Goal: Transaction & Acquisition: Purchase product/service

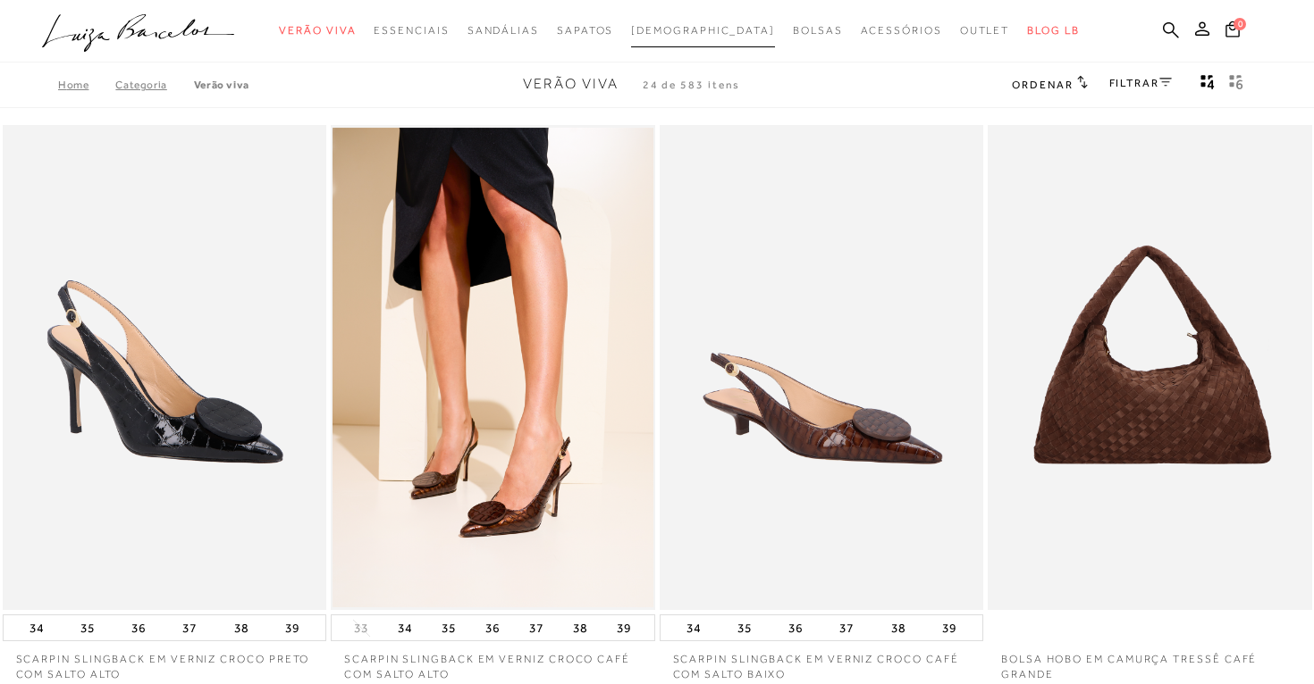
click at [719, 30] on span "[DEMOGRAPHIC_DATA]" at bounding box center [703, 30] width 144 height 13
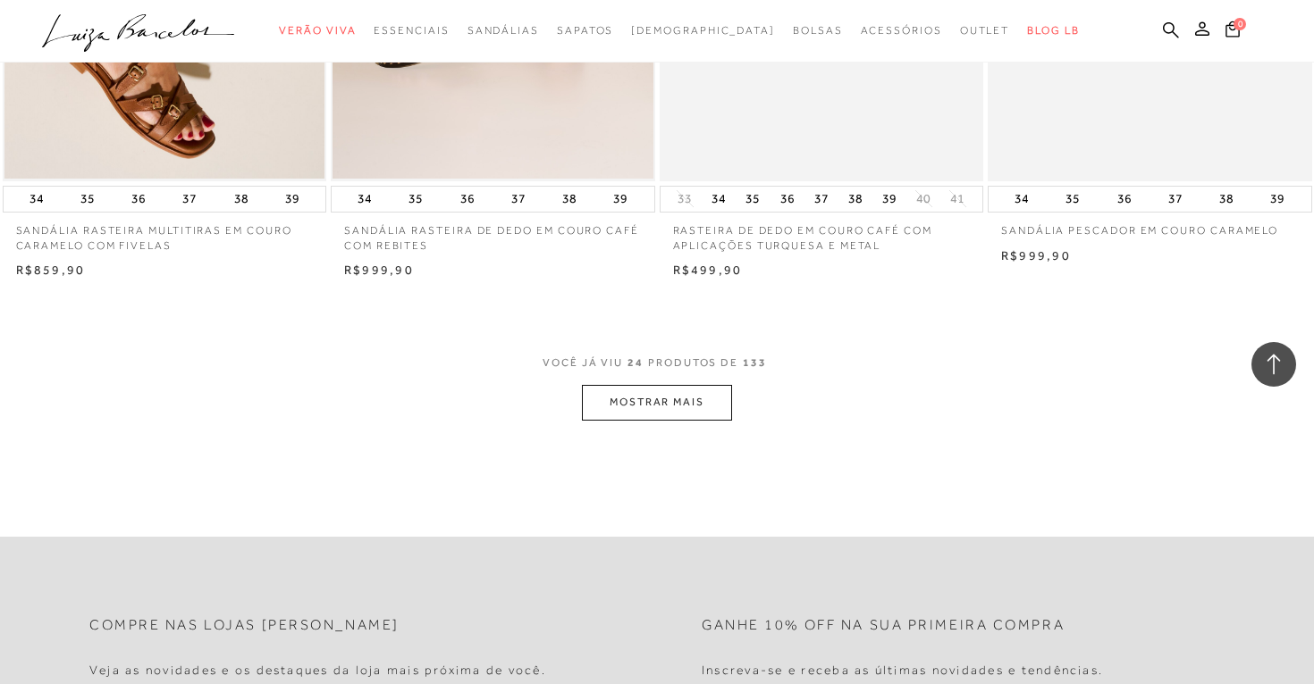
scroll to position [3465, 0]
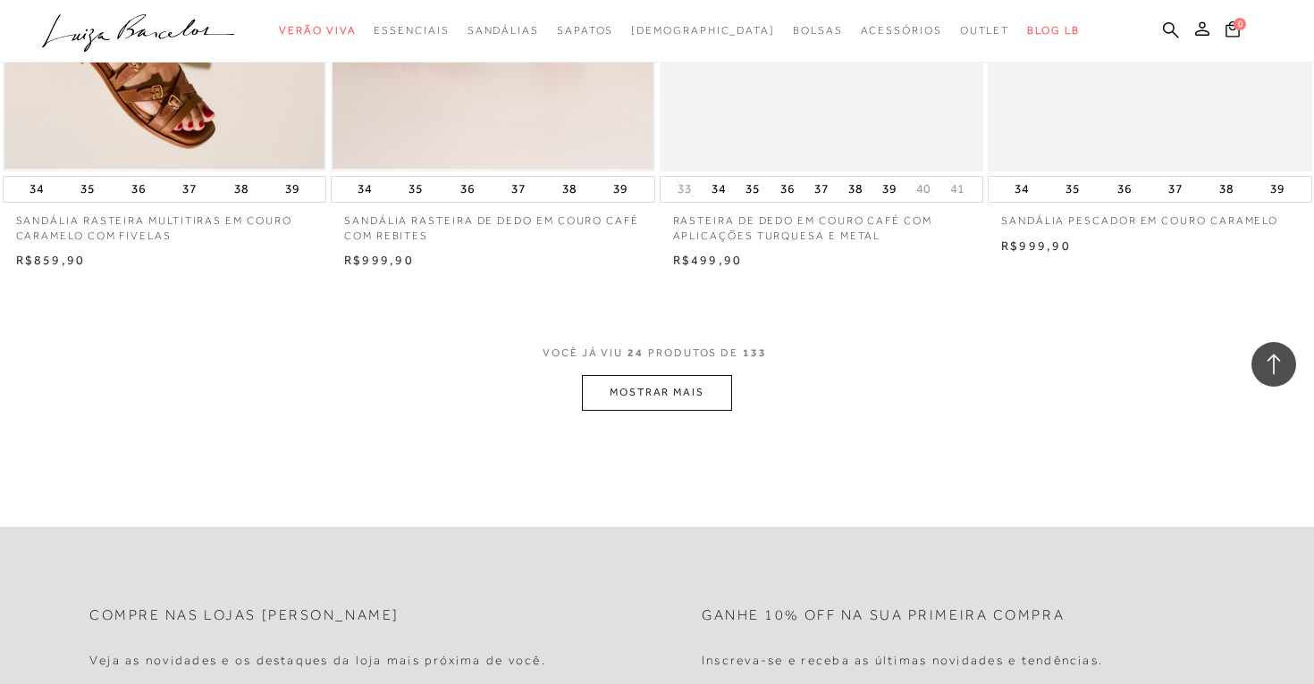
click at [656, 392] on button "MOSTRAR MAIS" at bounding box center [657, 392] width 150 height 35
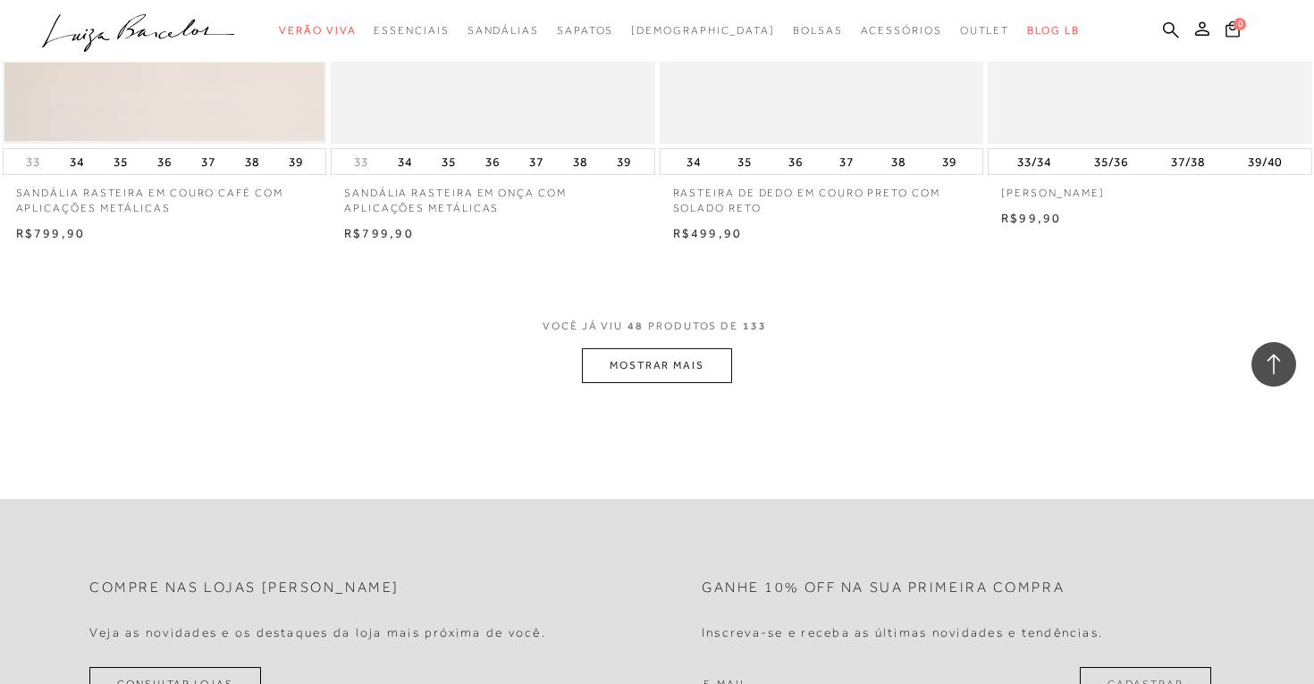
scroll to position [7142, 0]
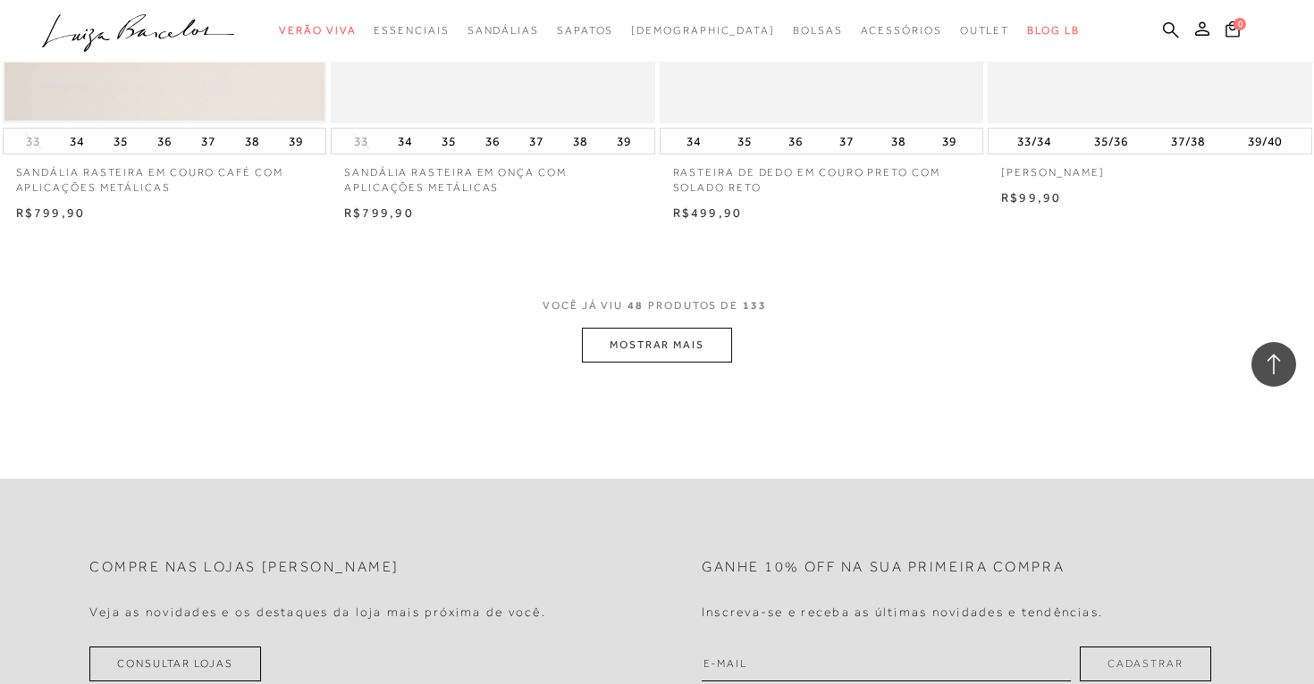
click at [710, 345] on button "MOSTRAR MAIS" at bounding box center [657, 345] width 150 height 35
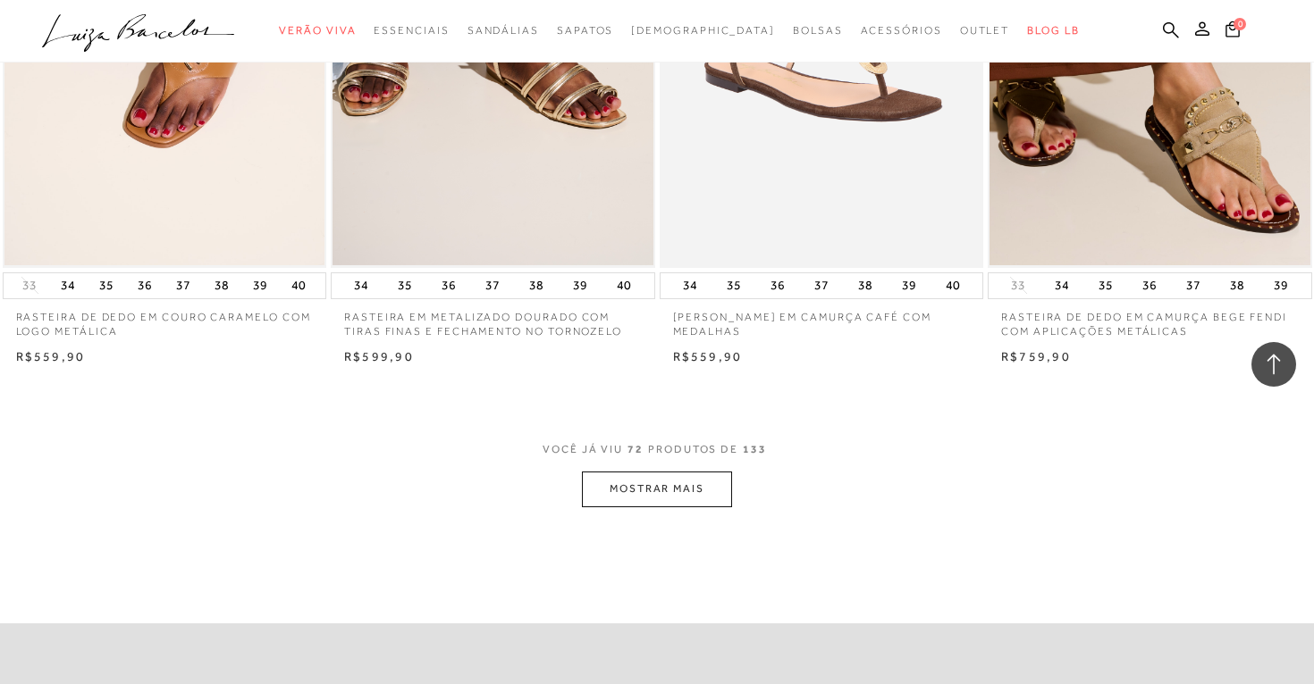
scroll to position [10633, 0]
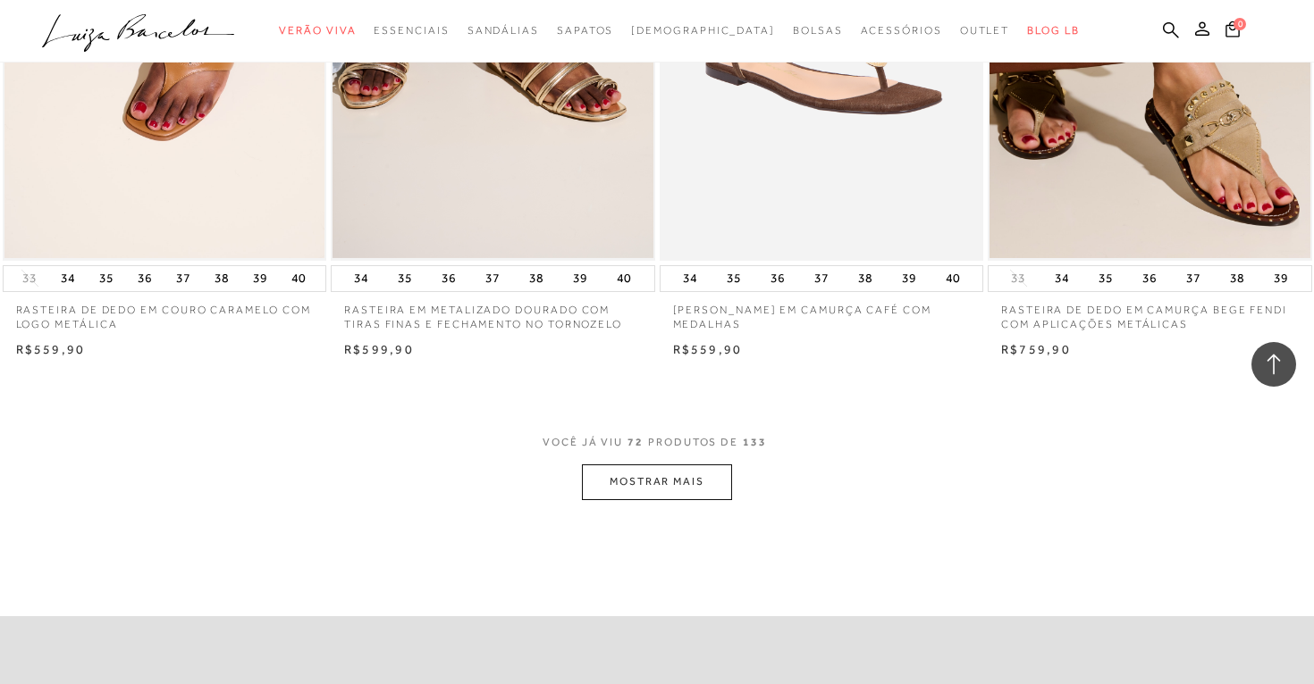
click at [711, 485] on button "MOSTRAR MAIS" at bounding box center [657, 482] width 150 height 35
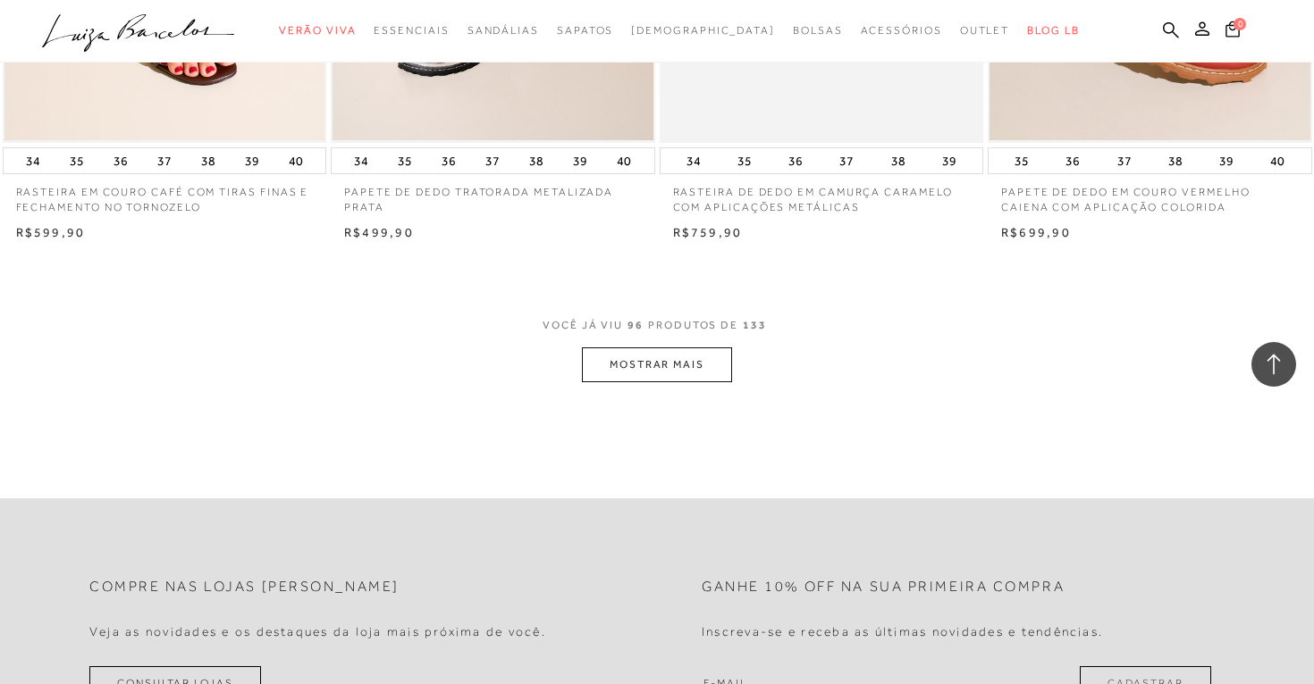
scroll to position [14437, 0]
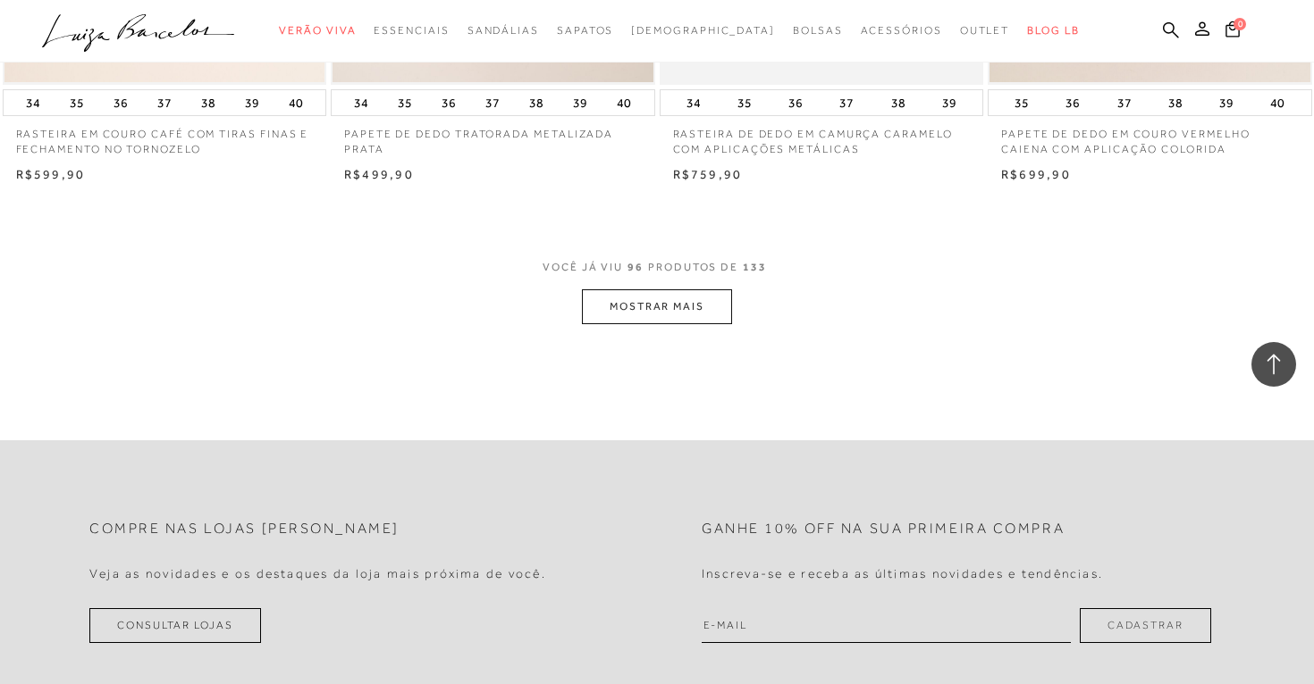
click at [693, 300] on button "MOSTRAR MAIS" at bounding box center [657, 307] width 150 height 35
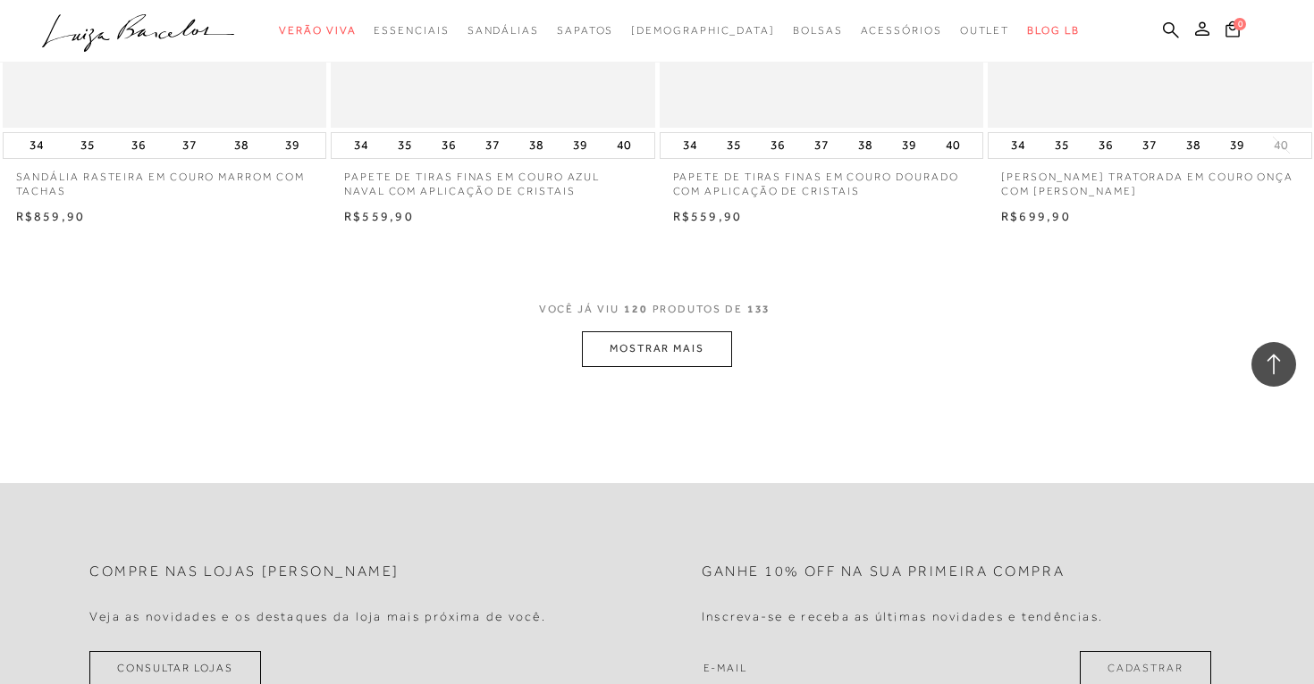
scroll to position [18017, 0]
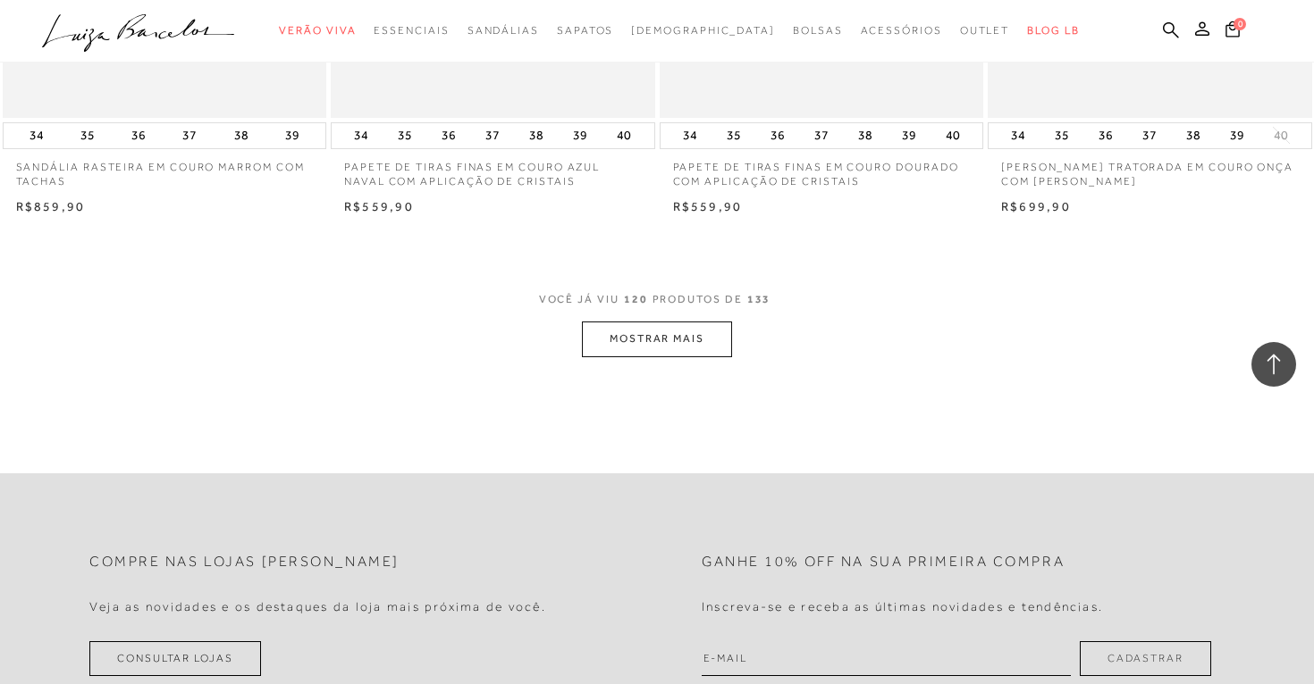
click at [634, 356] on button "MOSTRAR MAIS" at bounding box center [657, 339] width 150 height 35
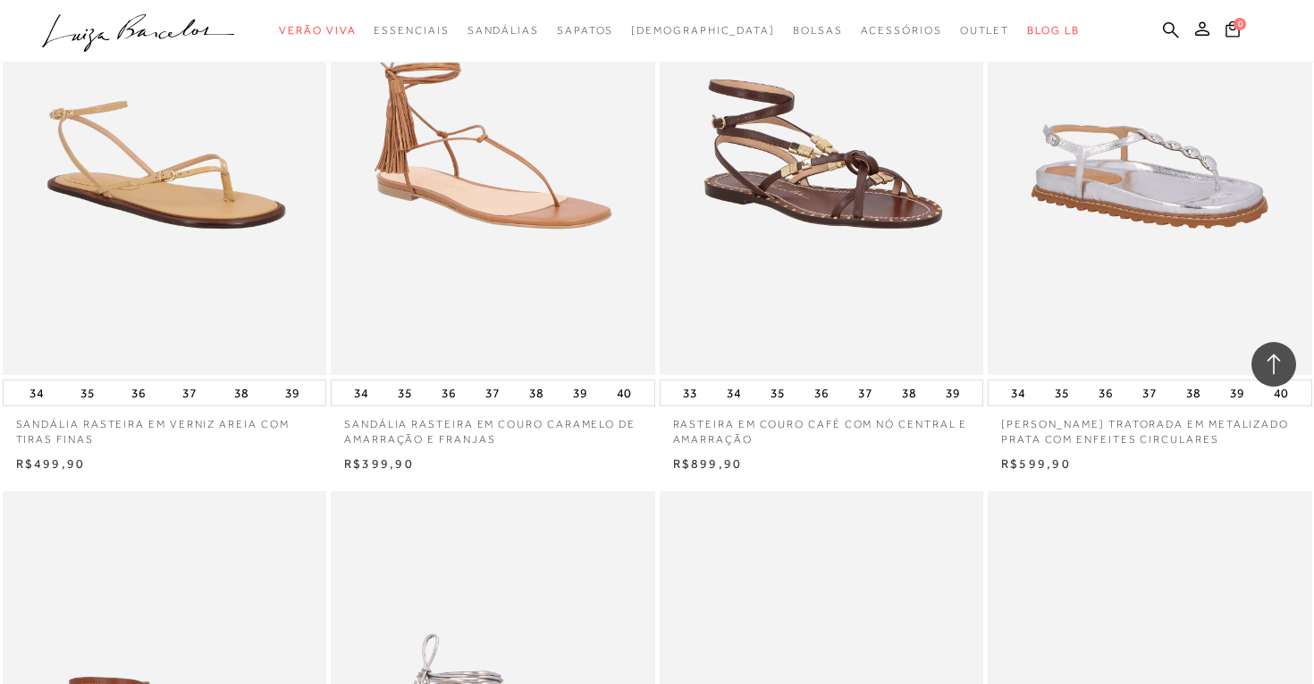
scroll to position [14935, 0]
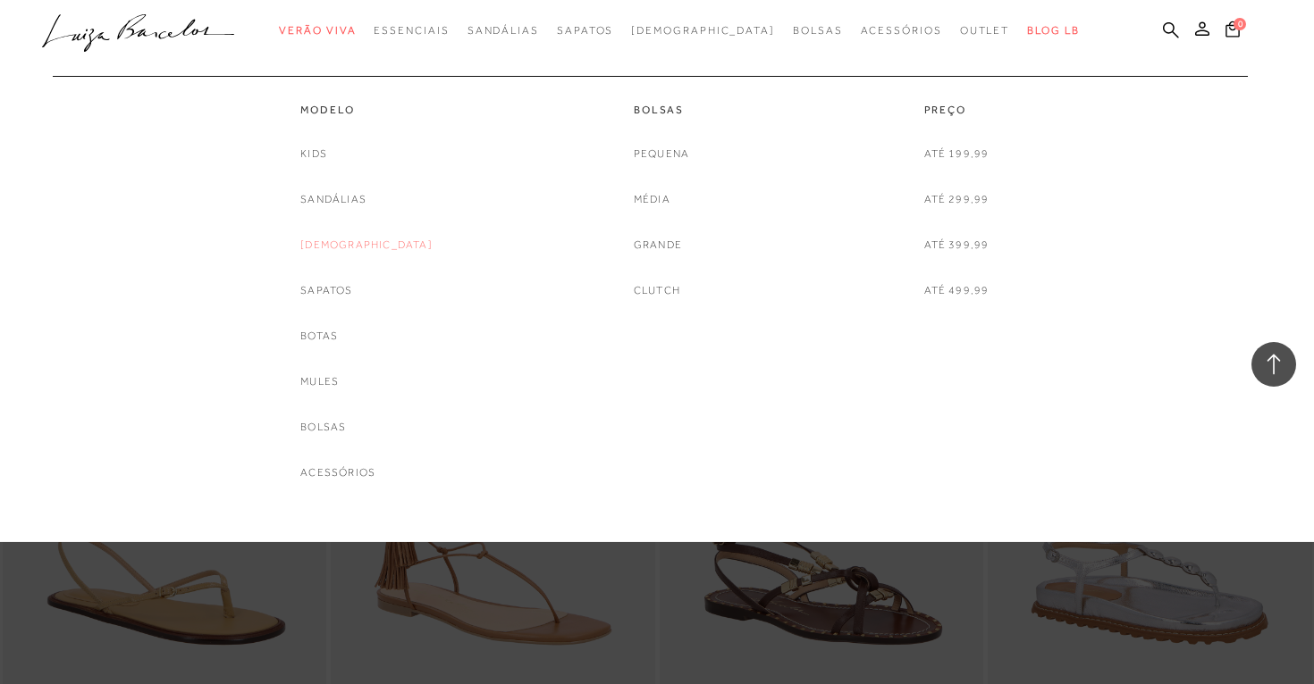
click at [381, 248] on link "[DEMOGRAPHIC_DATA]" at bounding box center [366, 245] width 132 height 19
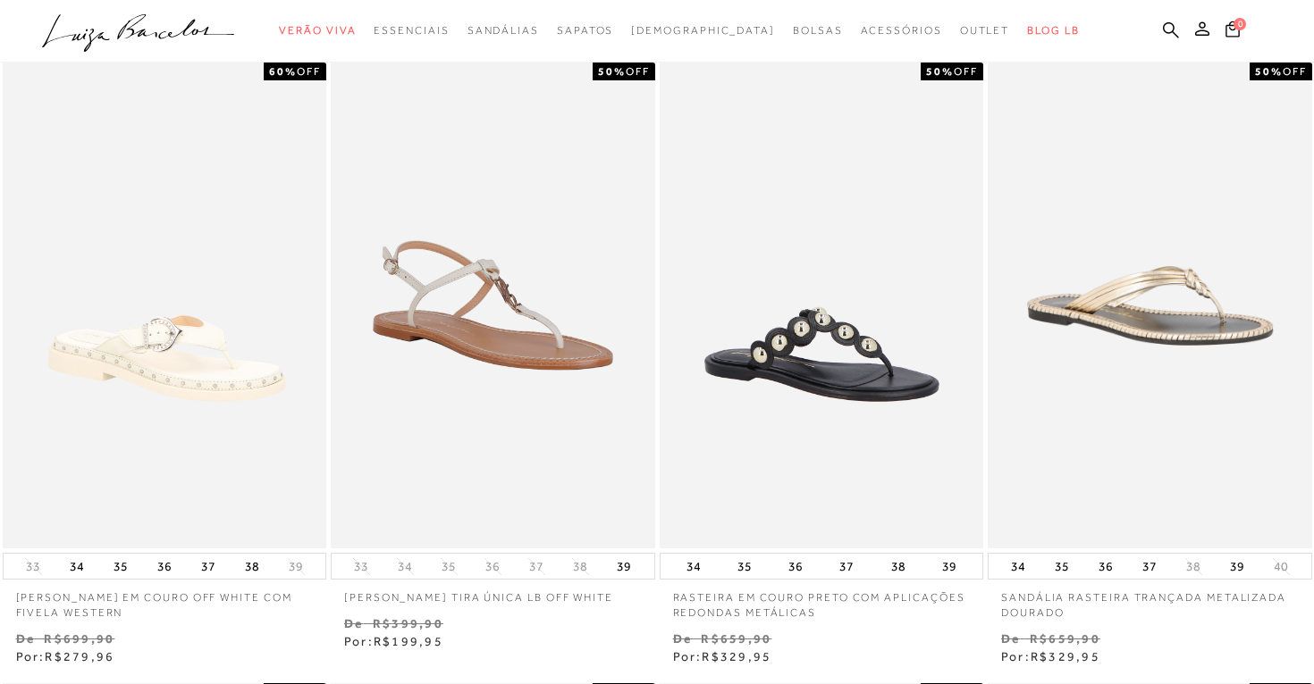
scroll to position [688, 0]
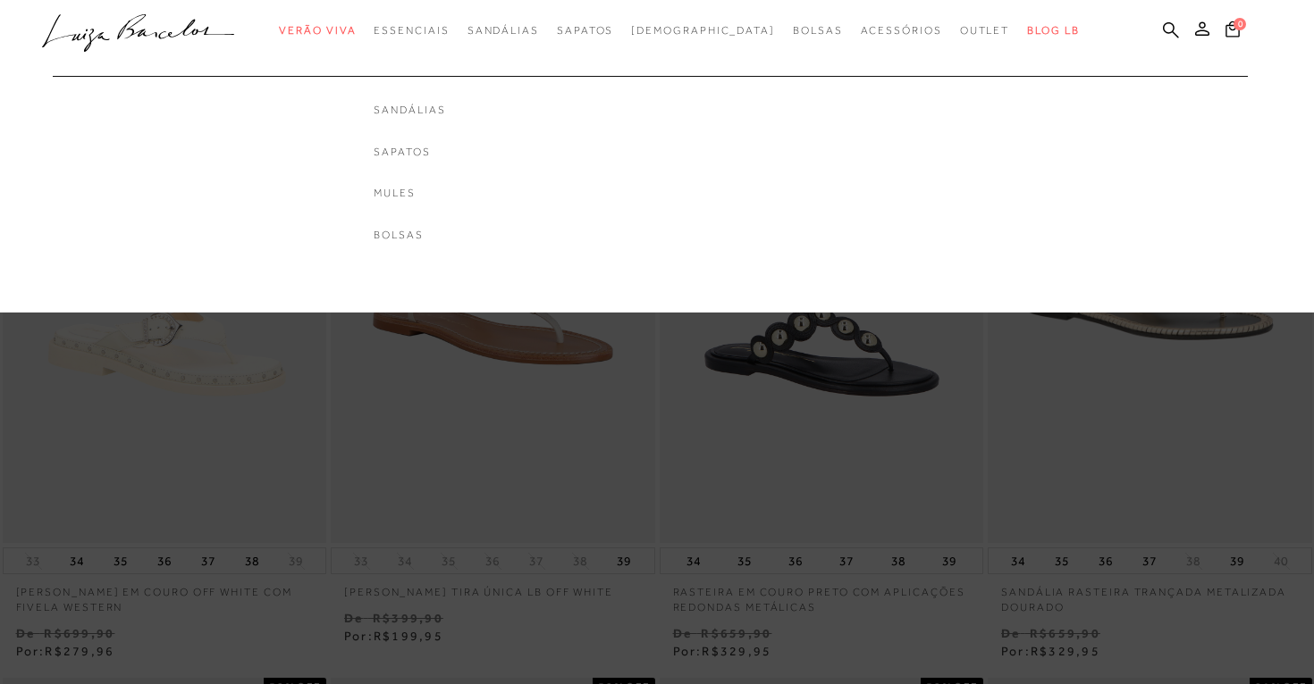
click at [445, 219] on div "Sandálias Sapatos Mules Bolsas" at bounding box center [409, 173] width 71 height 140
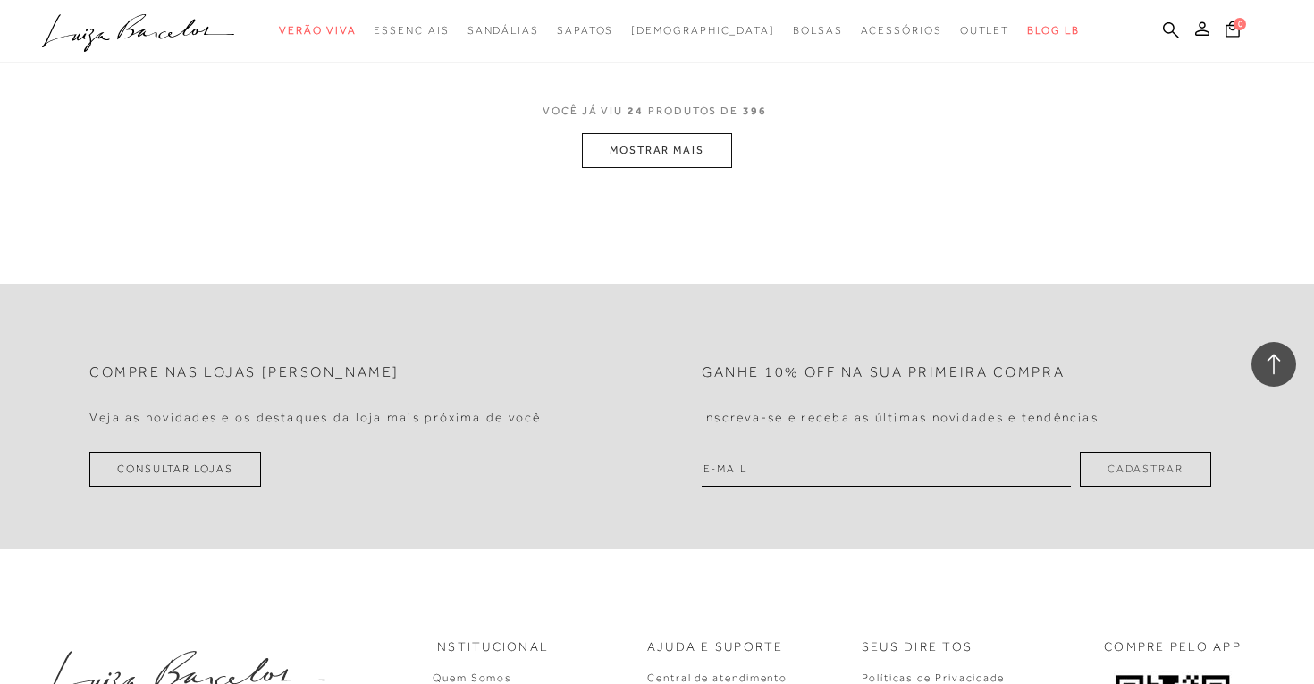
scroll to position [3741, 0]
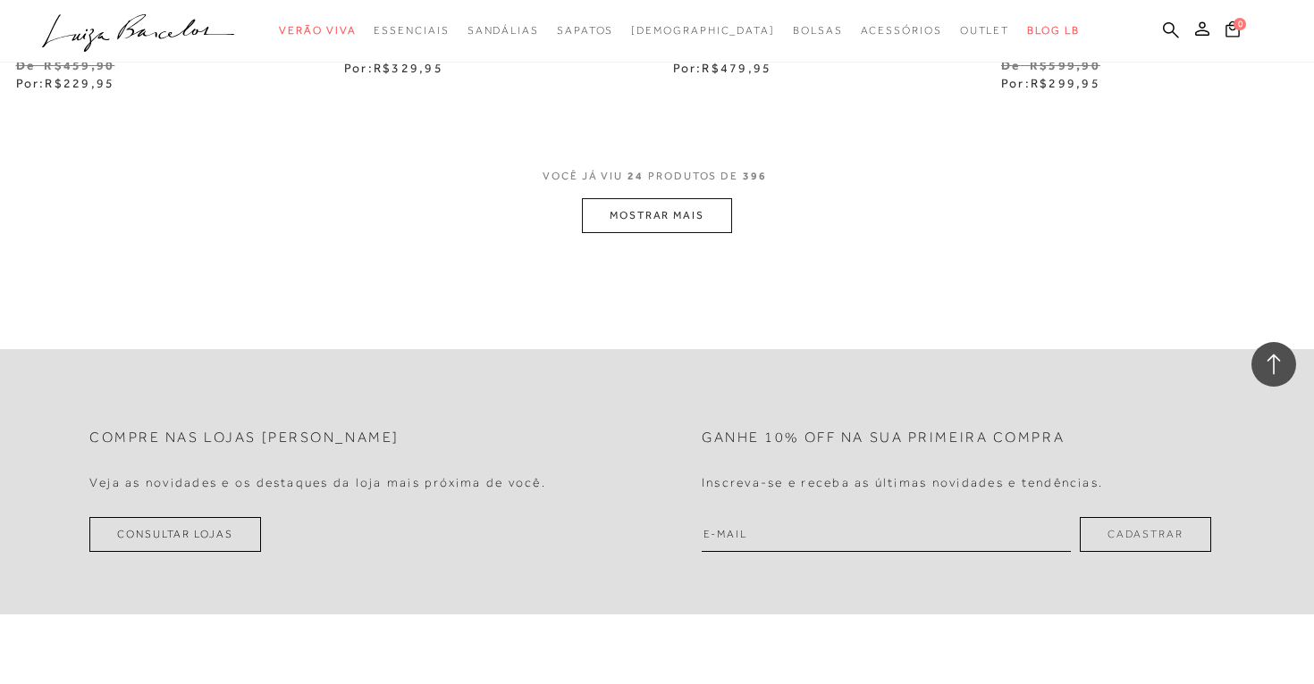
click at [685, 211] on button "MOSTRAR MAIS" at bounding box center [657, 215] width 150 height 35
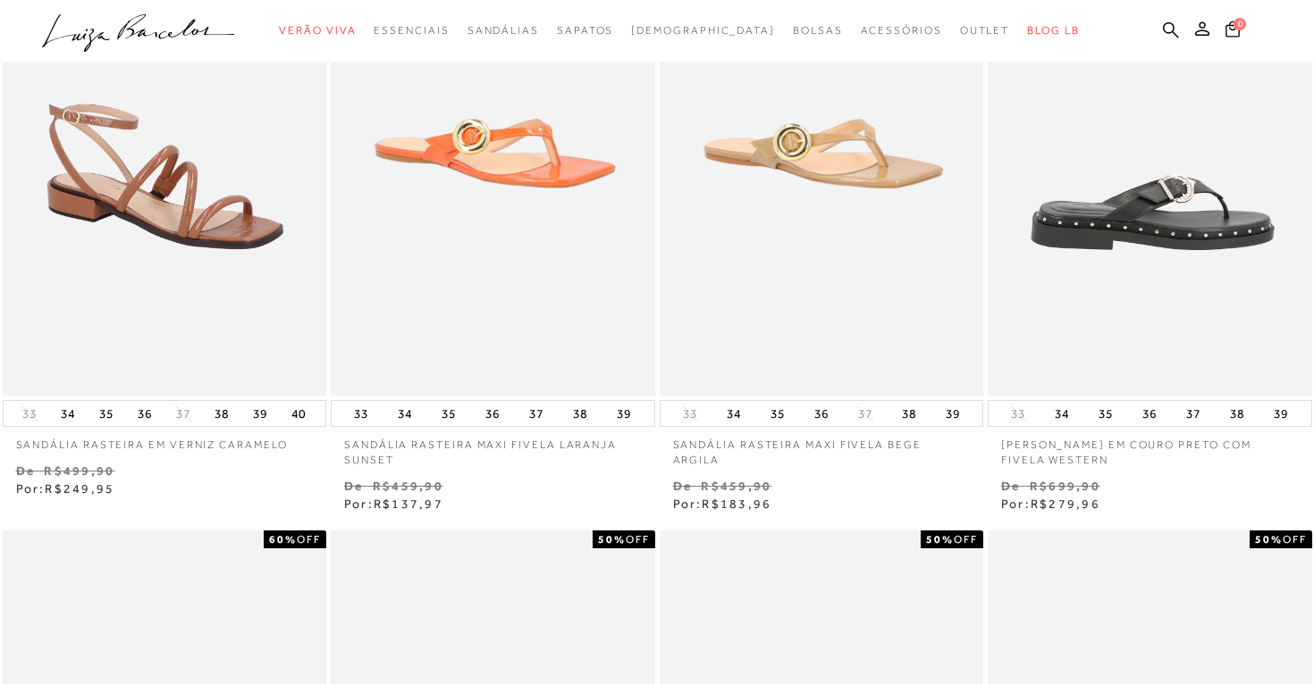
scroll to position [0, 0]
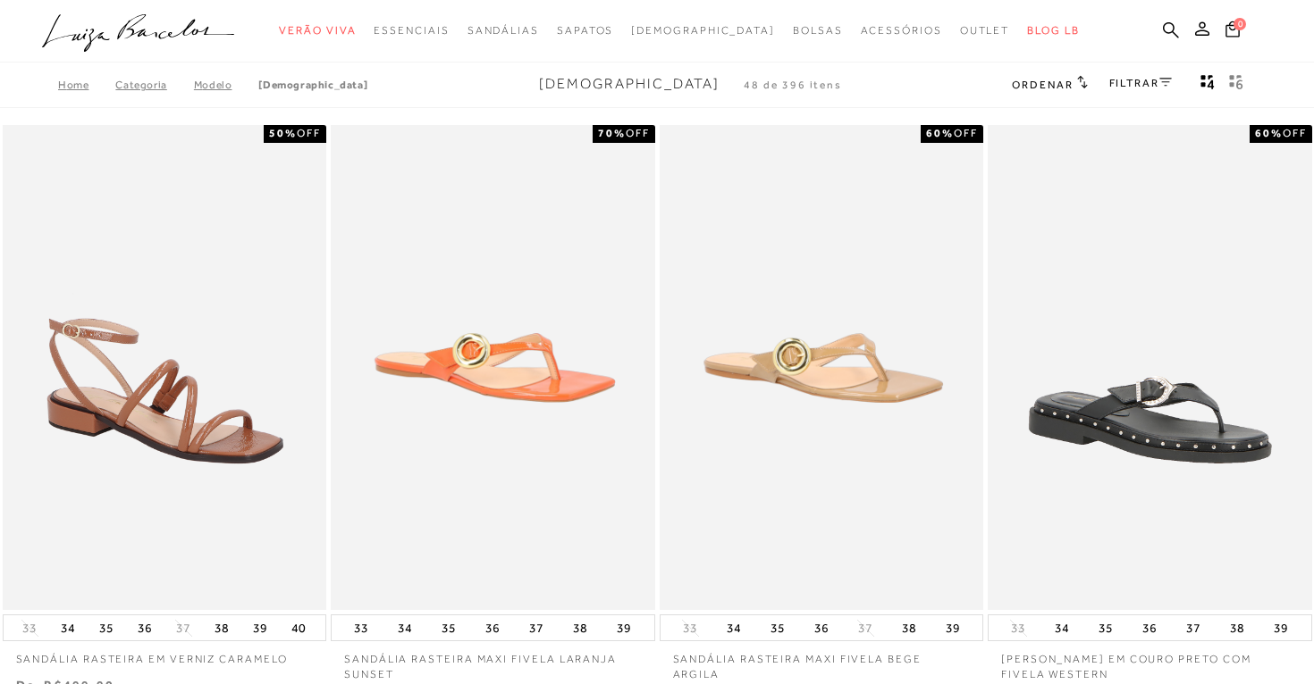
click at [1138, 83] on link "FILTRAR" at bounding box center [1140, 83] width 63 height 13
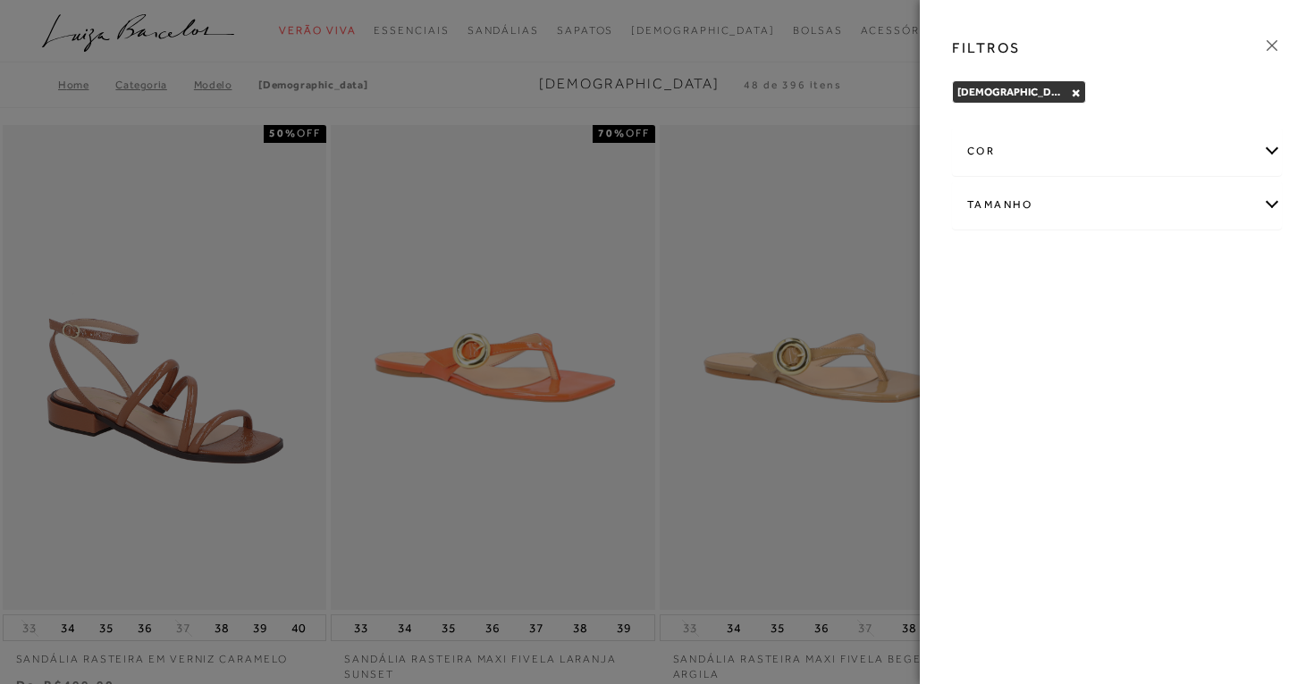
click at [1112, 218] on div "Tamanho" at bounding box center [1117, 204] width 328 height 47
click at [994, 310] on label "36" at bounding box center [987, 310] width 41 height 38
click at [981, 310] on input "36" at bounding box center [972, 313] width 18 height 18
checkbox input "true"
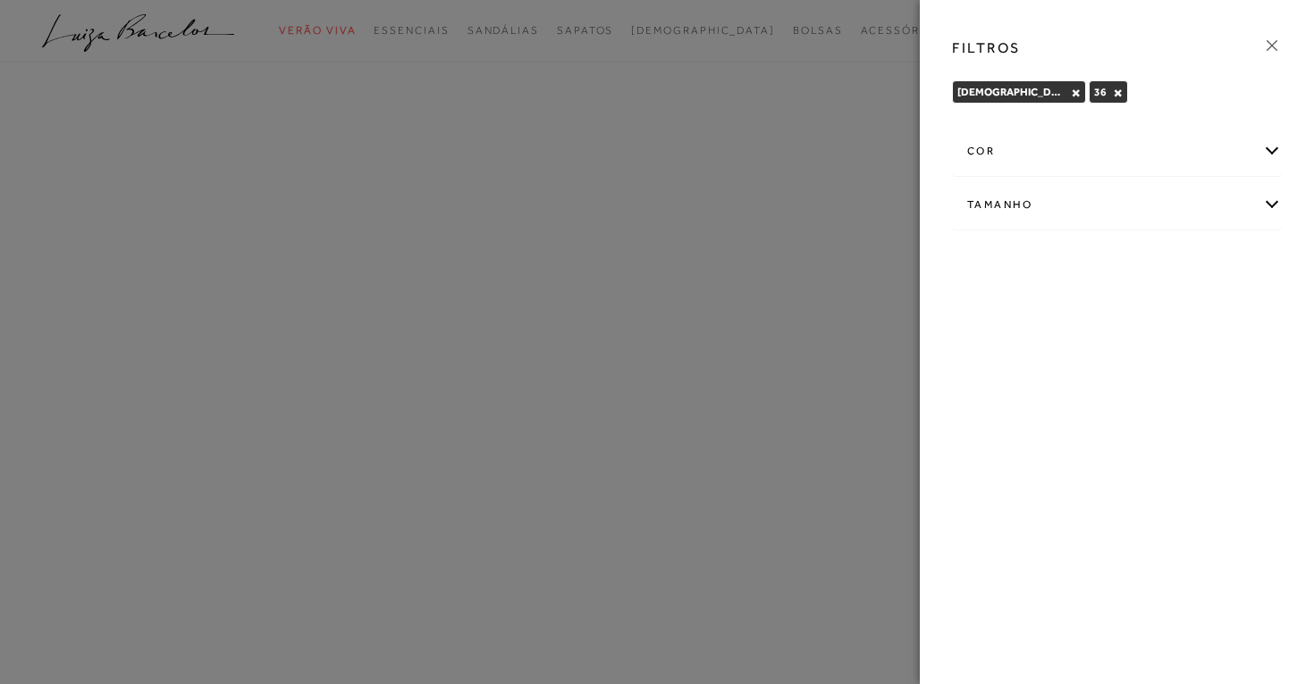
click at [1267, 44] on icon at bounding box center [1272, 46] width 20 height 20
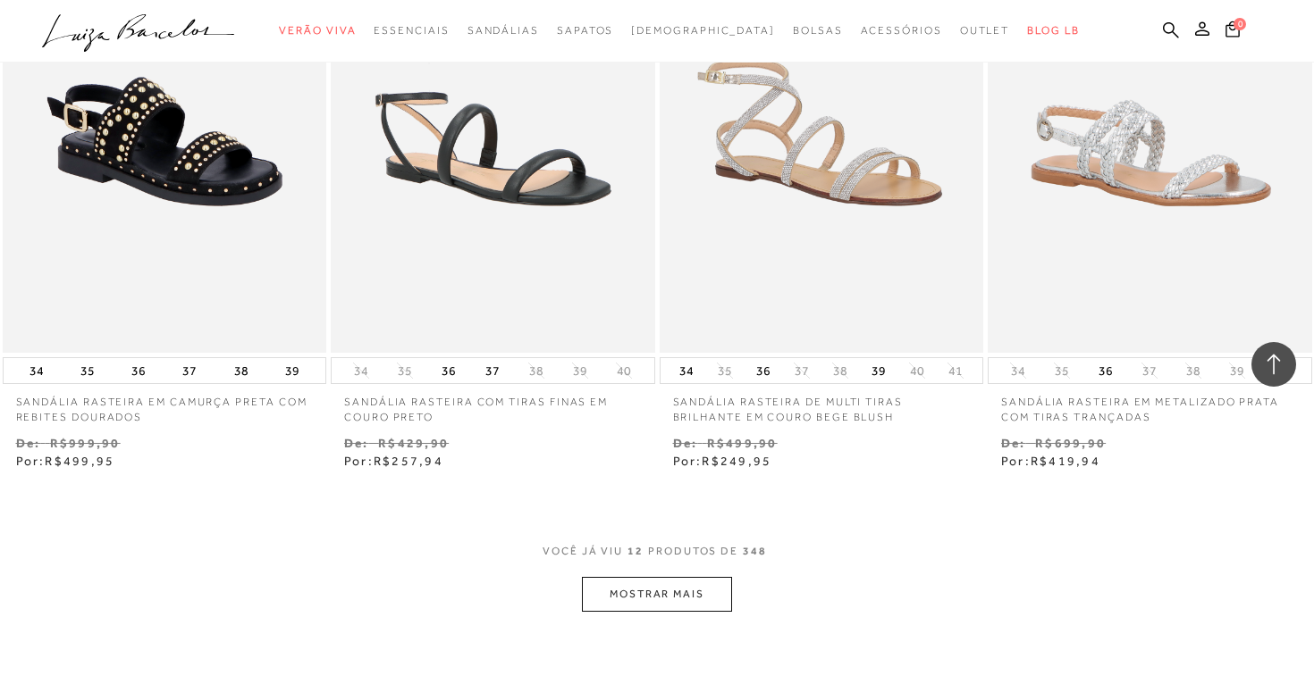
scroll to position [1539, 0]
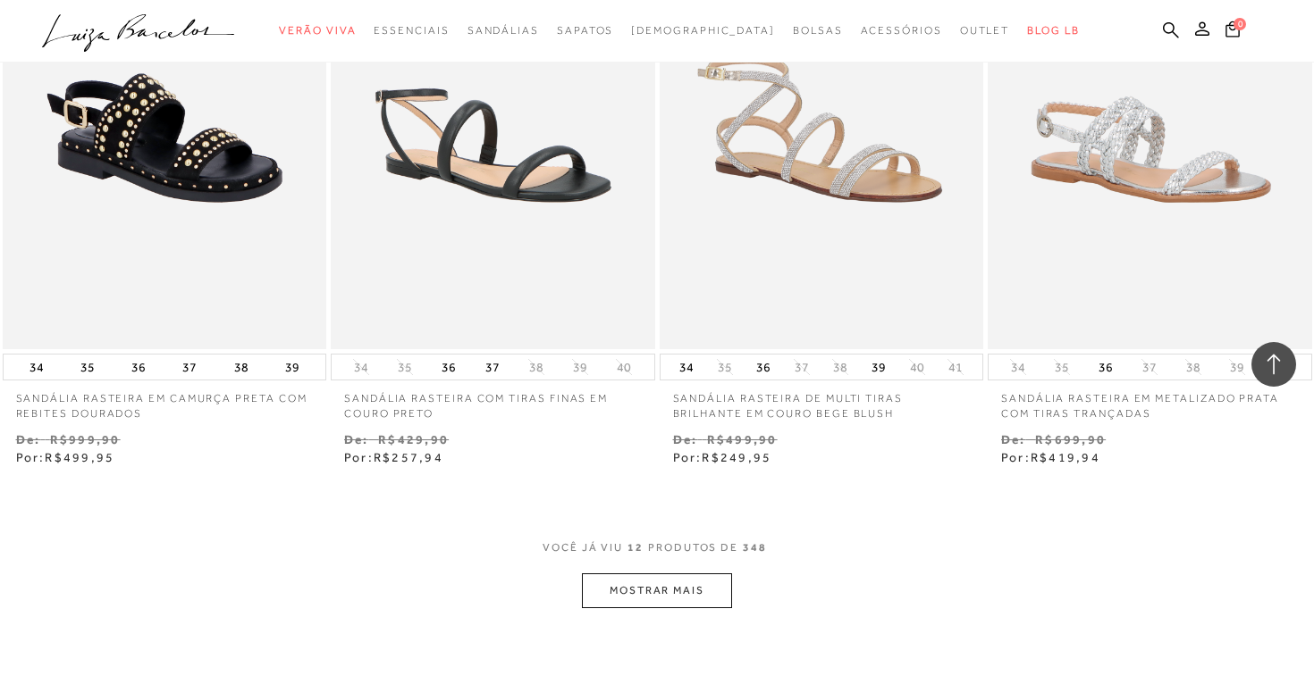
click at [701, 589] on button "MOSTRAR MAIS" at bounding box center [657, 591] width 150 height 35
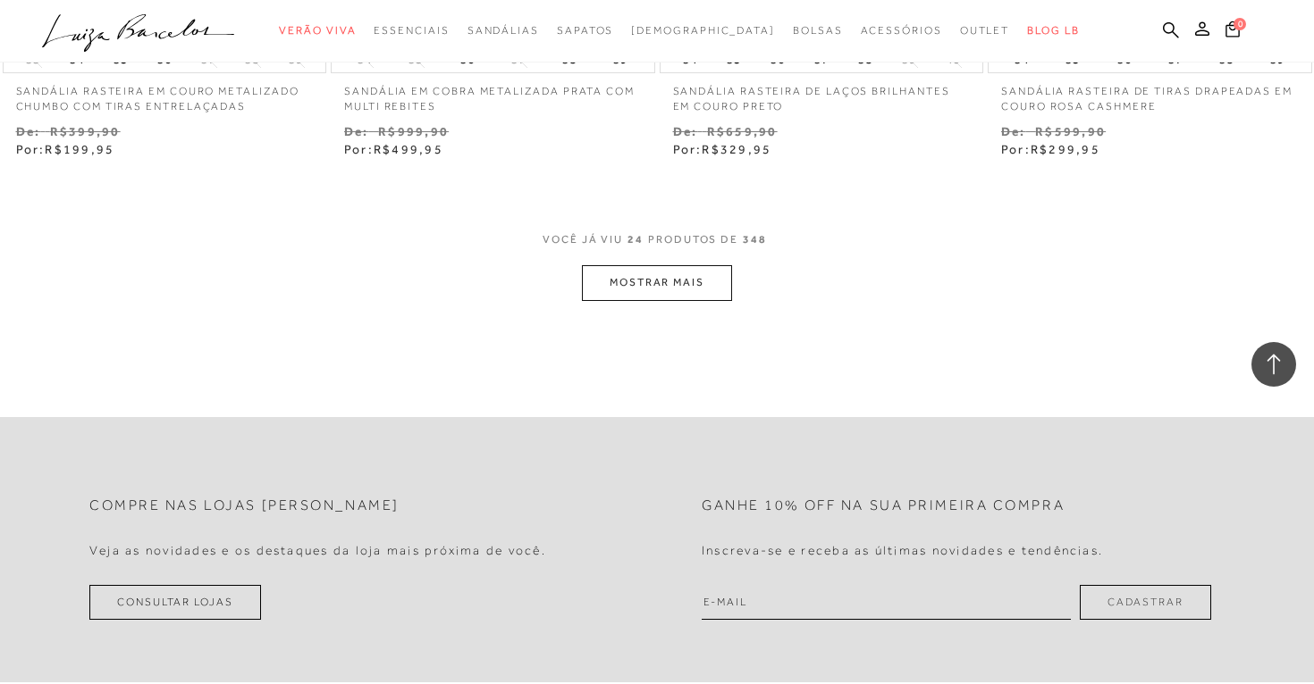
scroll to position [3727, 0]
click at [715, 285] on button "MOSTRAR MAIS" at bounding box center [657, 280] width 150 height 35
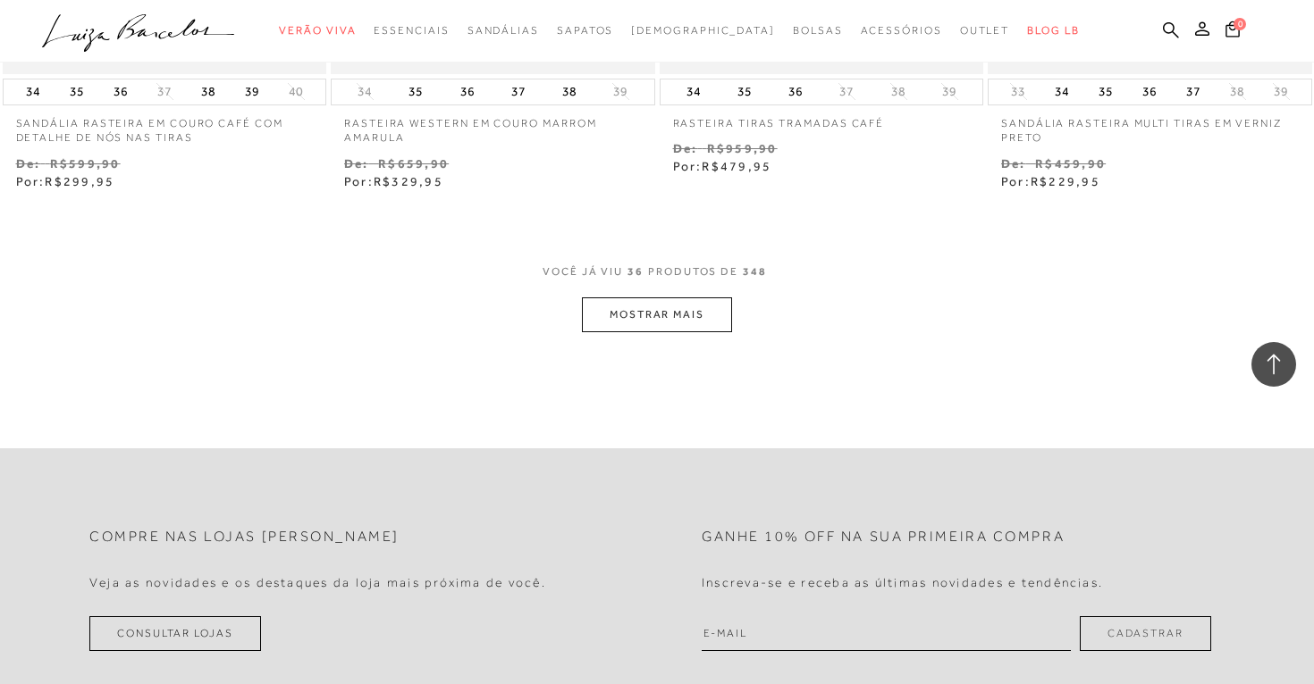
scroll to position [5561, 0]
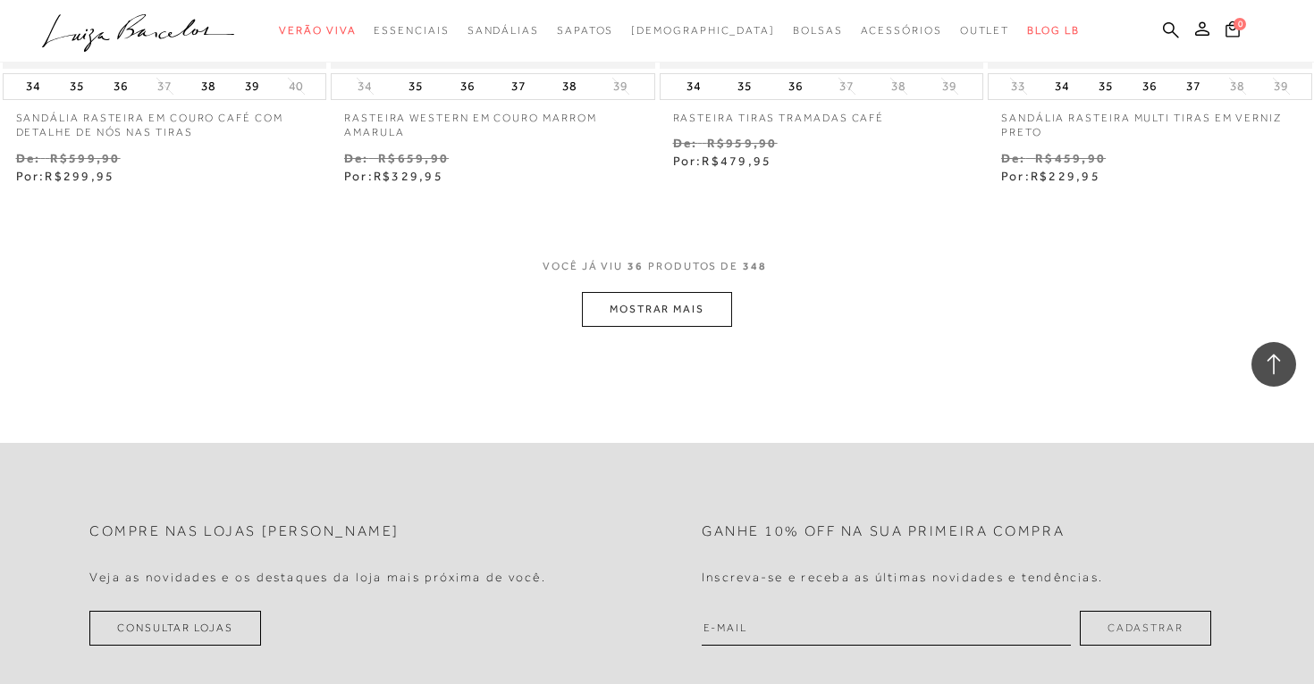
click at [681, 320] on button "MOSTRAR MAIS" at bounding box center [657, 309] width 150 height 35
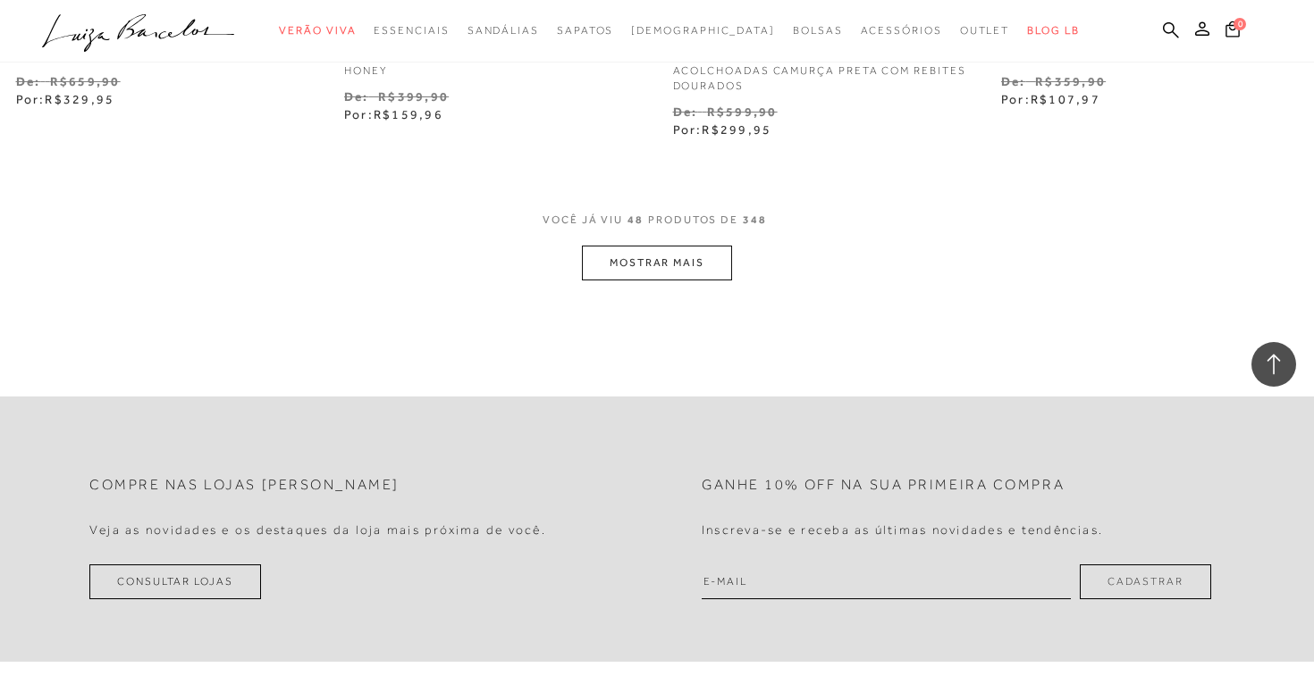
scroll to position [7562, 0]
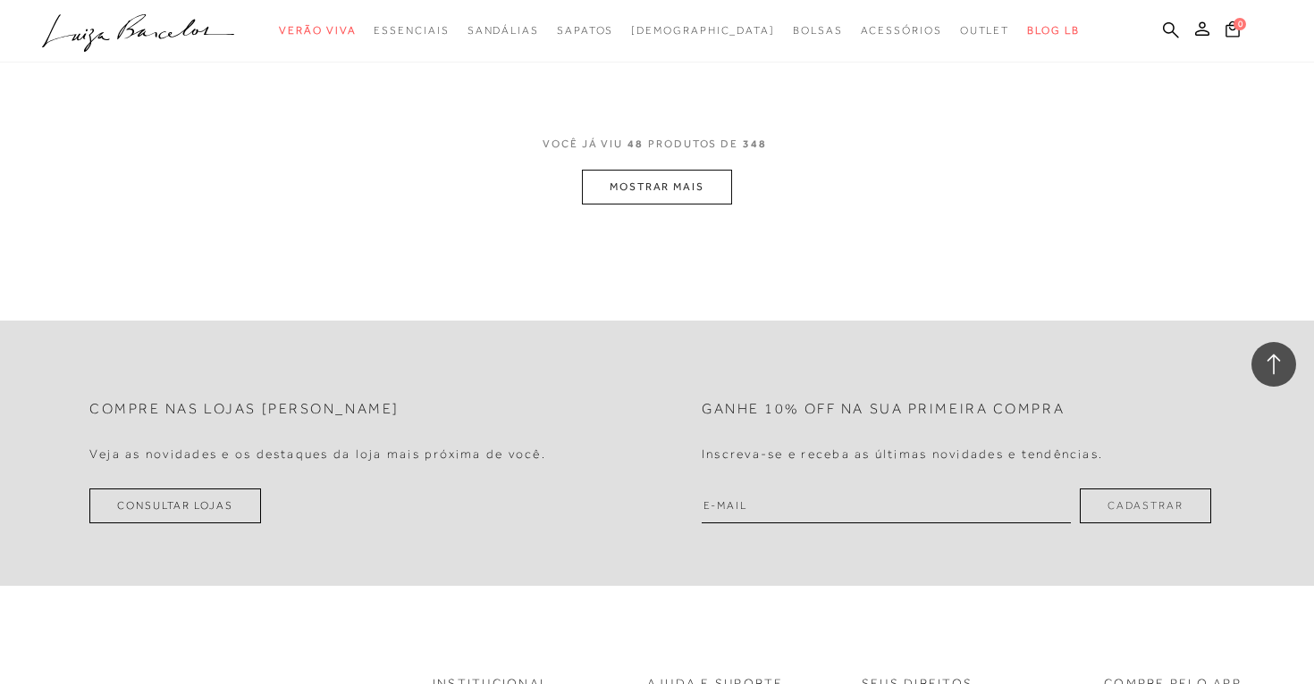
click at [706, 183] on button "MOSTRAR MAIS" at bounding box center [657, 187] width 150 height 35
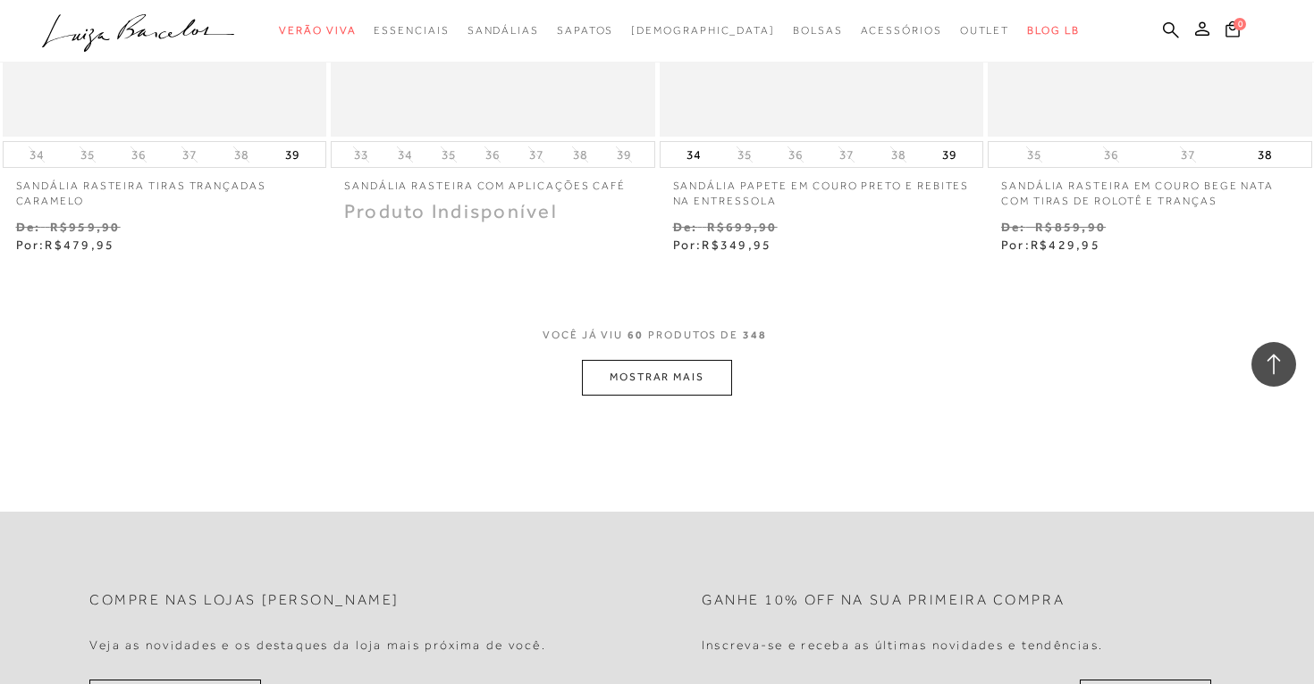
scroll to position [9235, 0]
click at [642, 371] on button "MOSTRAR MAIS" at bounding box center [657, 375] width 150 height 35
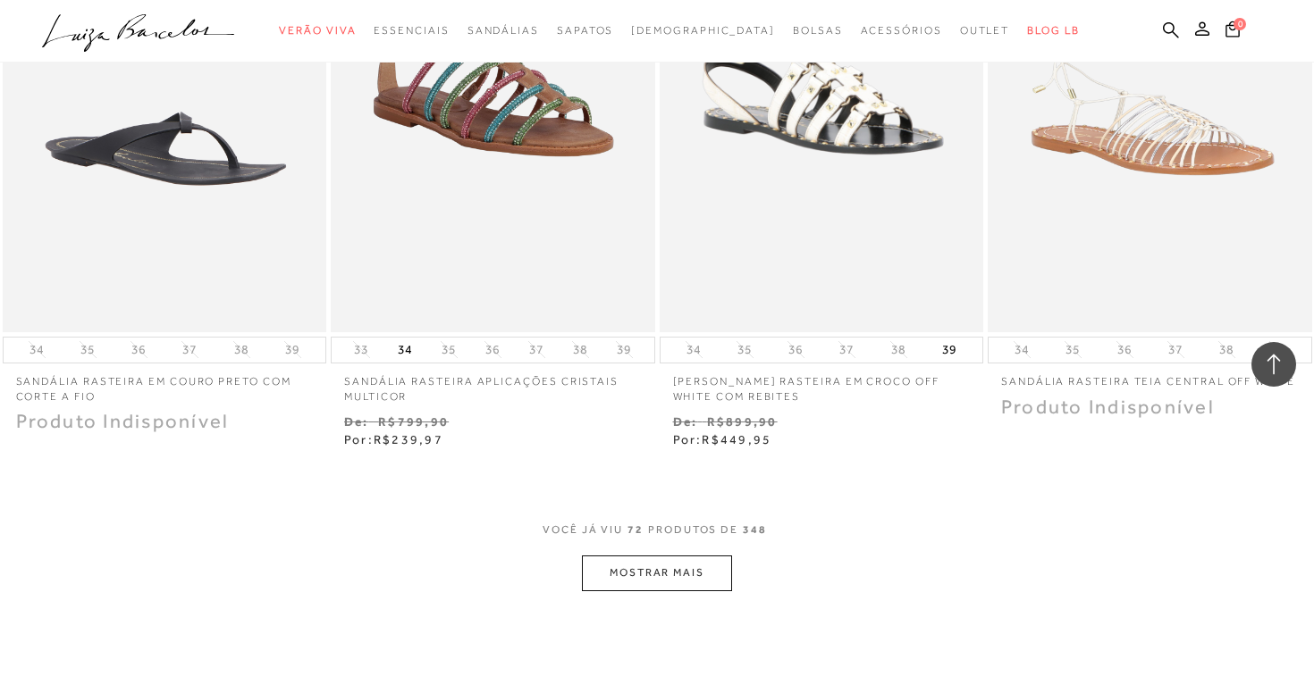
scroll to position [10902, 0]
click at [659, 567] on button "MOSTRAR MAIS" at bounding box center [657, 572] width 150 height 35
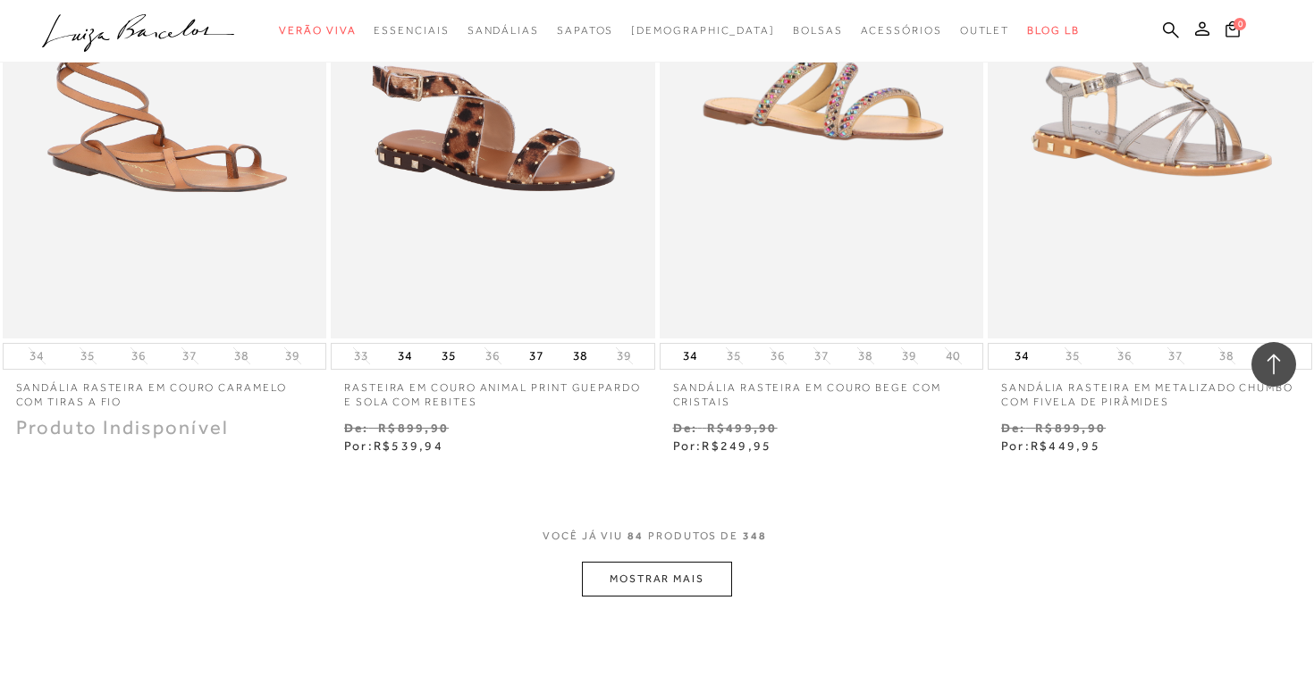
scroll to position [12759, 0]
click at [691, 573] on button "MOSTRAR MAIS" at bounding box center [657, 578] width 150 height 35
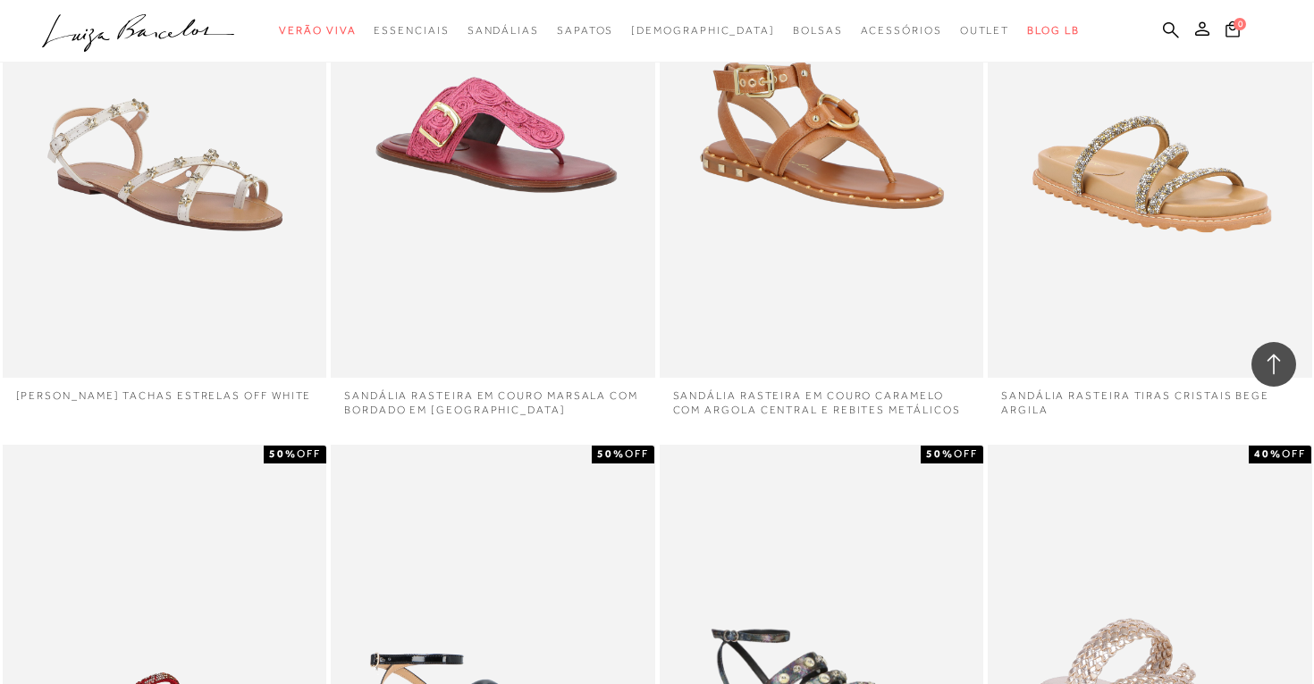
scroll to position [13344, 0]
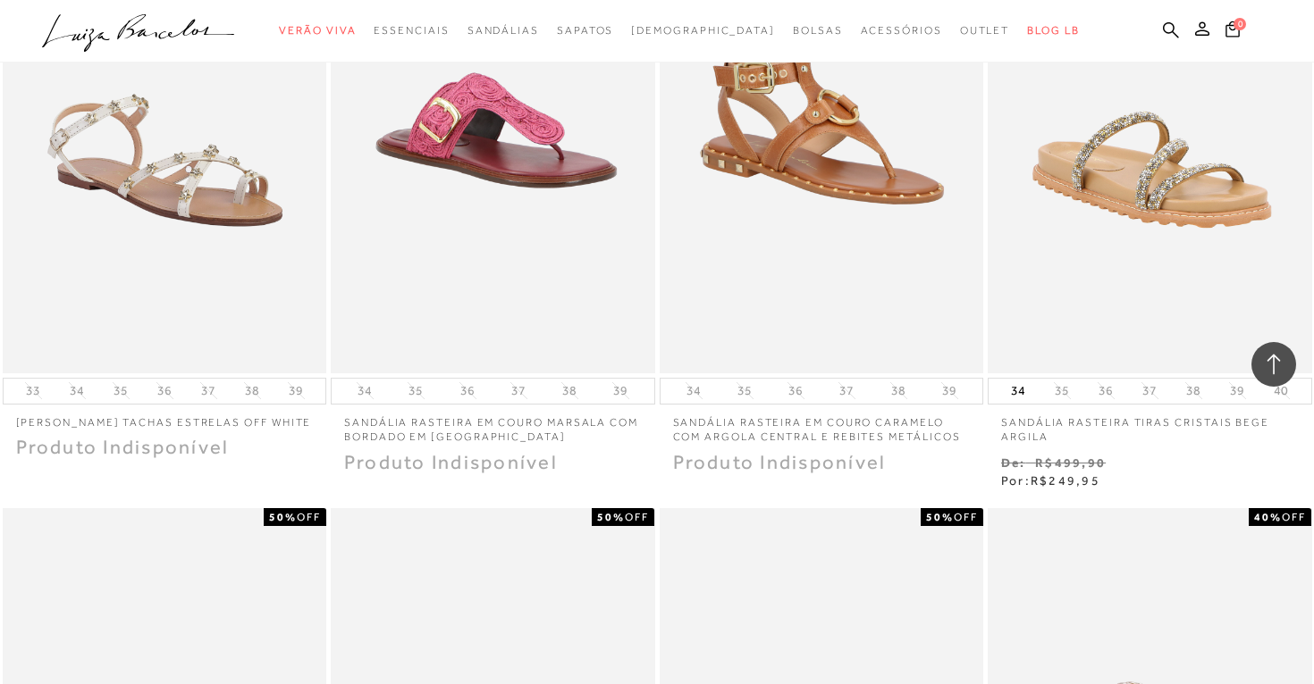
click at [1285, 359] on div at bounding box center [1273, 364] width 45 height 45
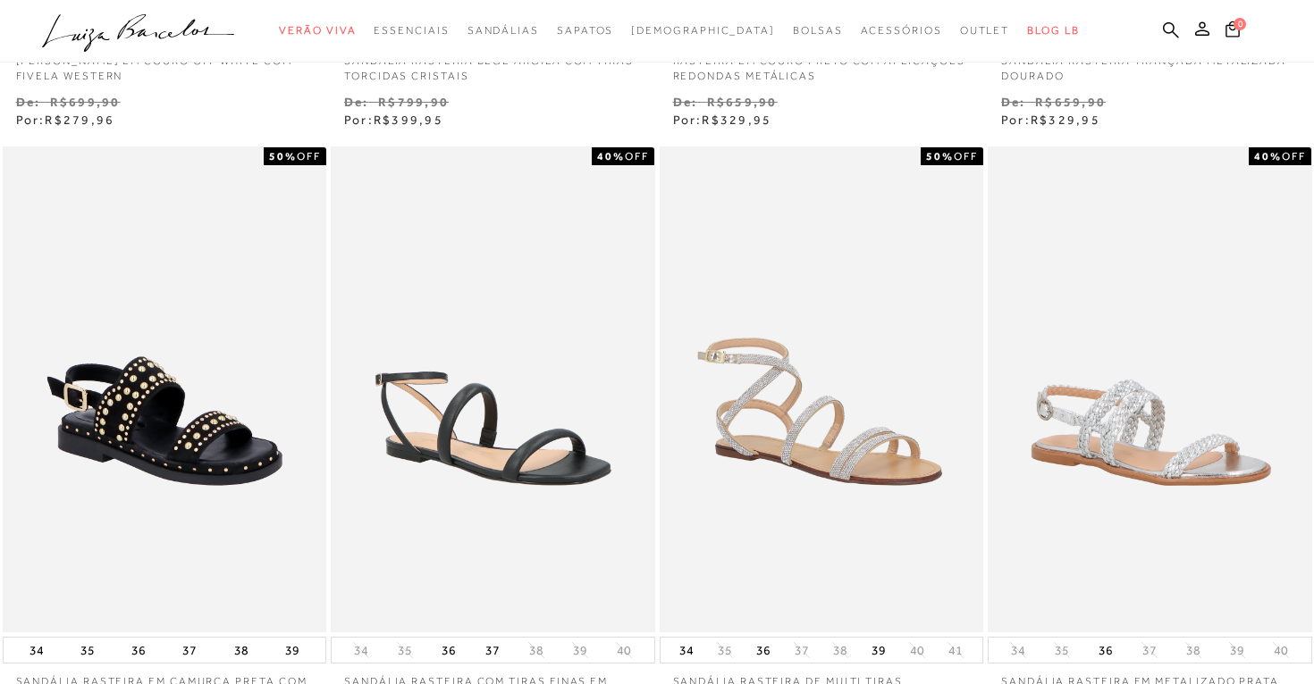
scroll to position [0, 0]
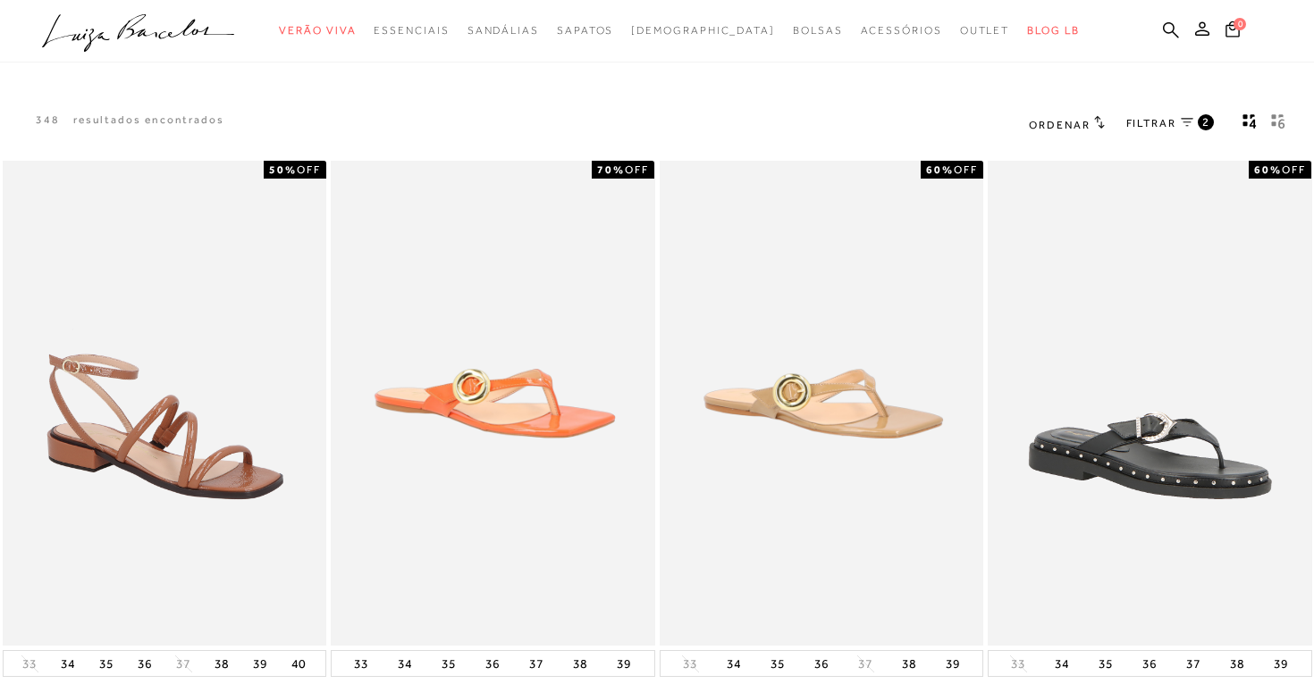
click at [1161, 122] on span "FILTRAR" at bounding box center [1151, 123] width 50 height 15
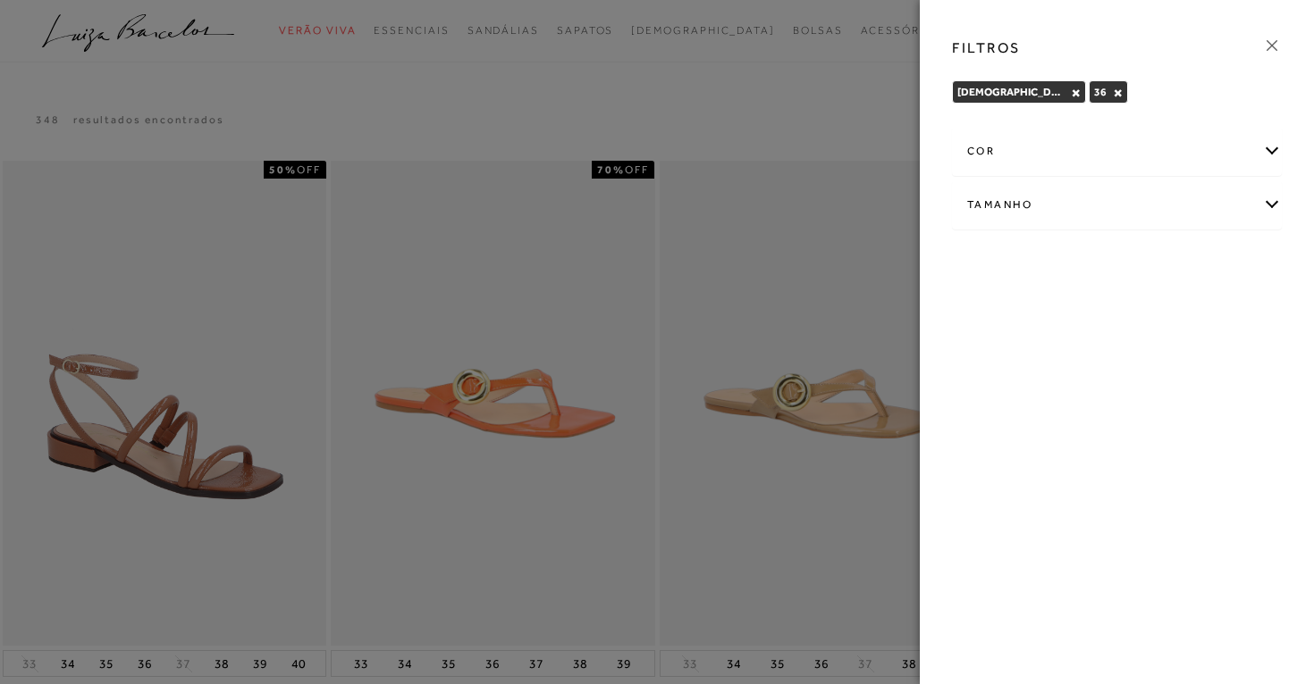
click at [1275, 48] on icon at bounding box center [1271, 45] width 11 height 11
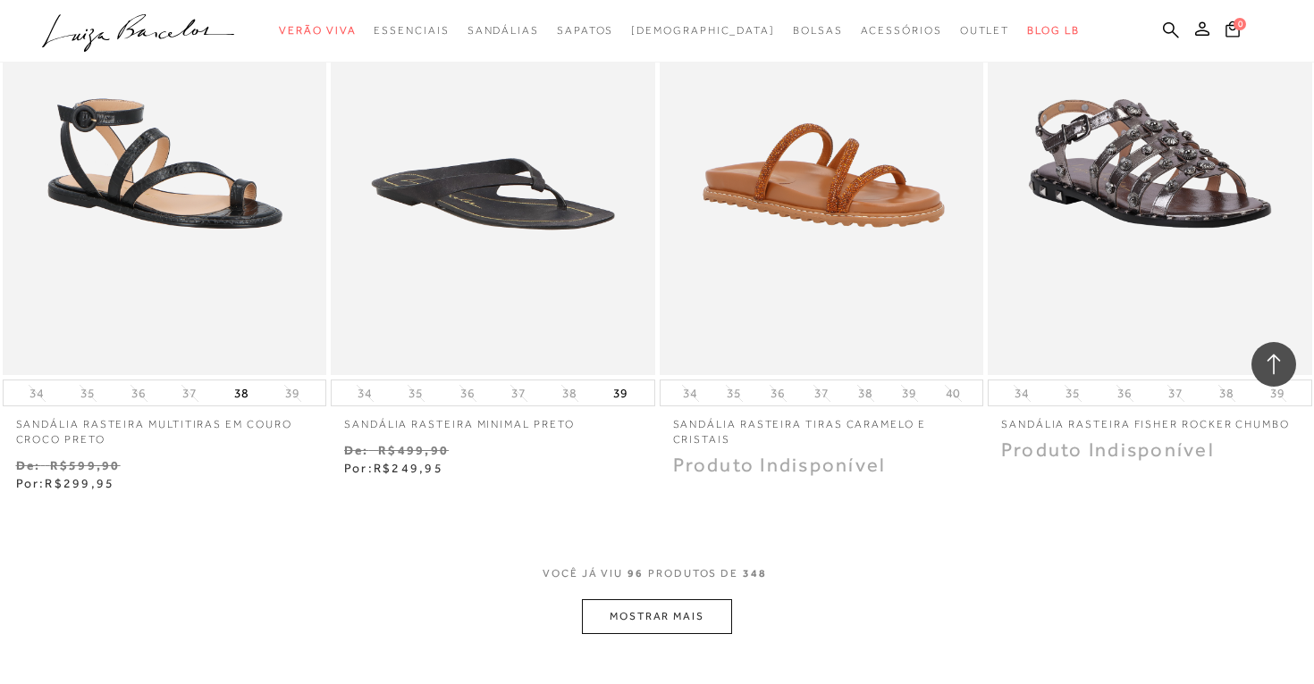
scroll to position [14747, 0]
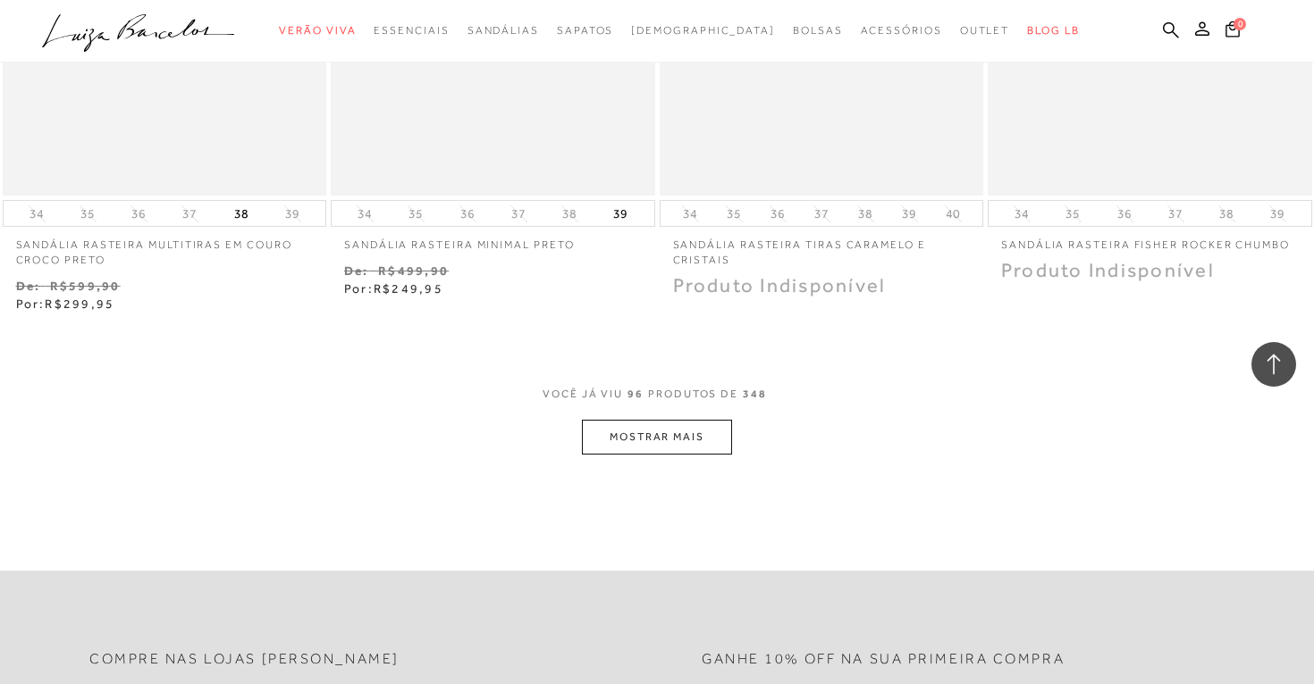
click at [697, 426] on button "MOSTRAR MAIS" at bounding box center [657, 437] width 150 height 35
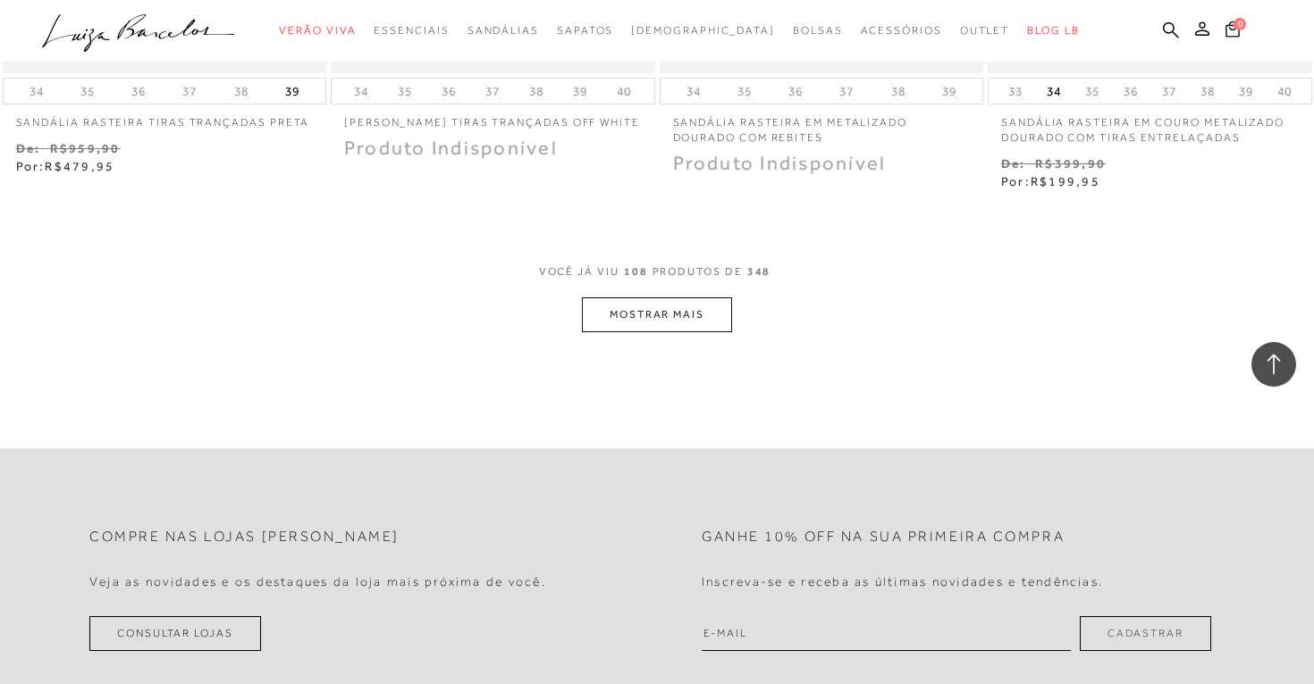
scroll to position [16808, 0]
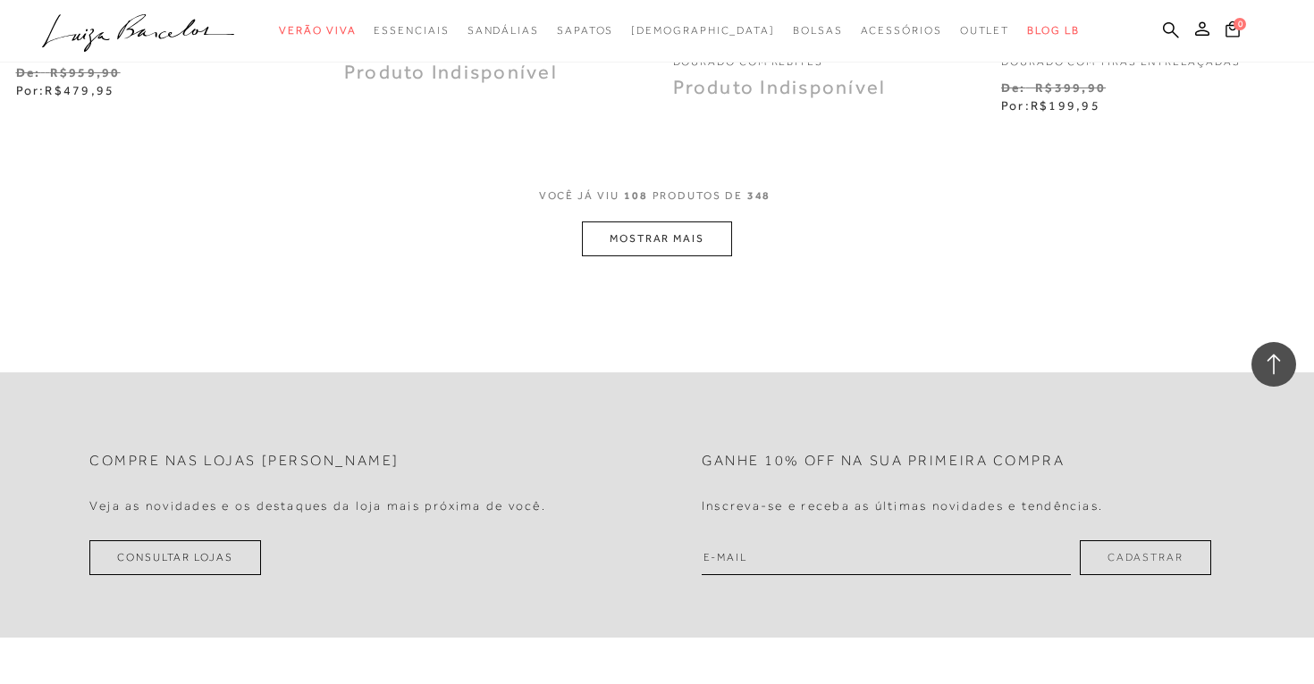
click at [684, 245] on button "MOSTRAR MAIS" at bounding box center [657, 239] width 150 height 35
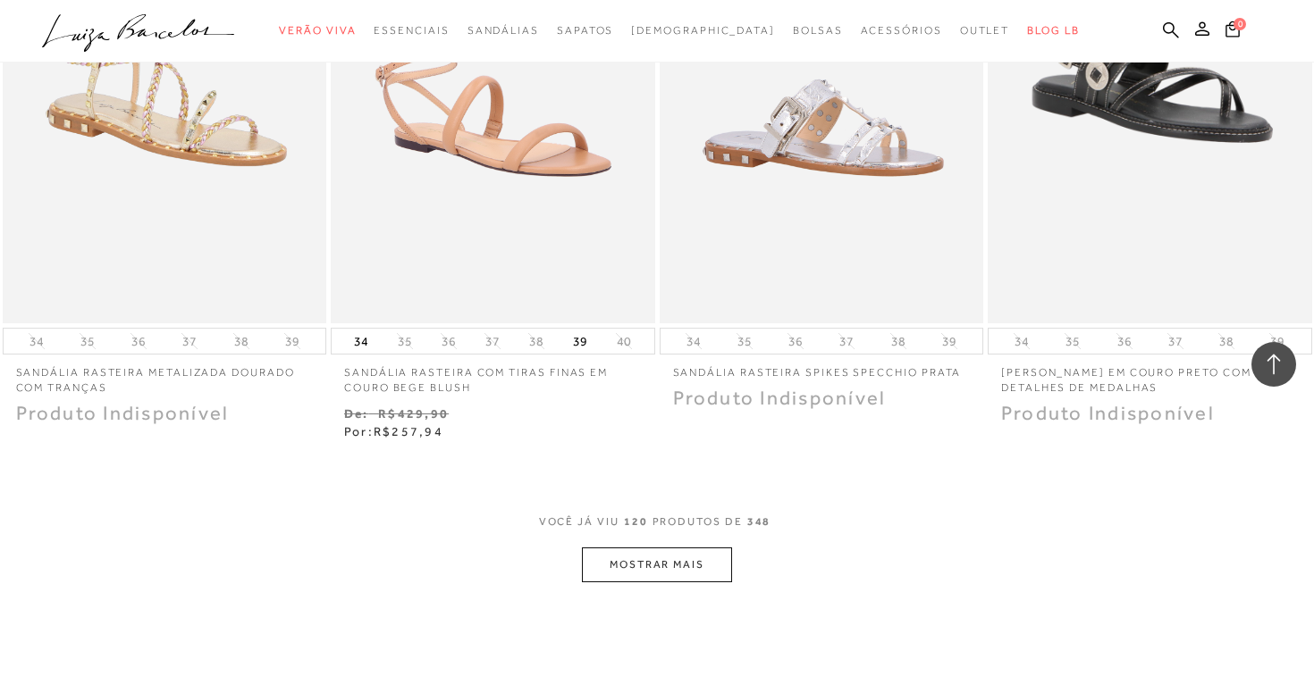
scroll to position [18349, 0]
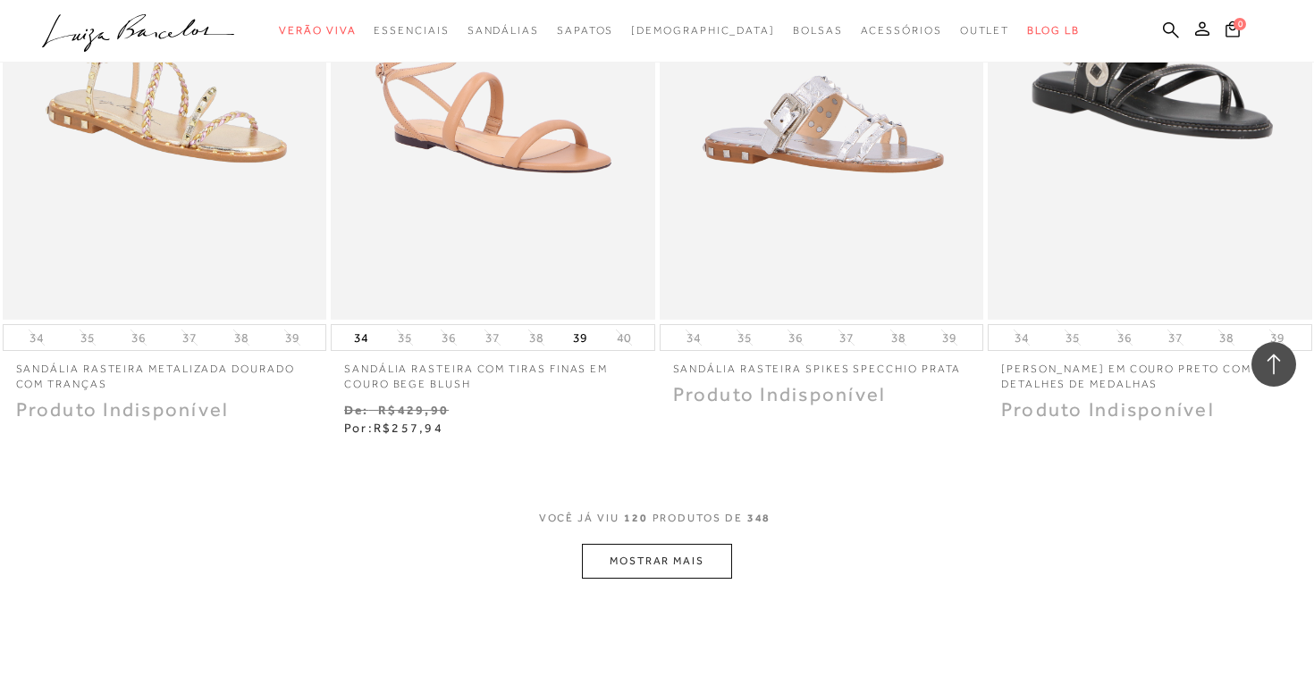
click at [679, 567] on button "MOSTRAR MAIS" at bounding box center [657, 561] width 150 height 35
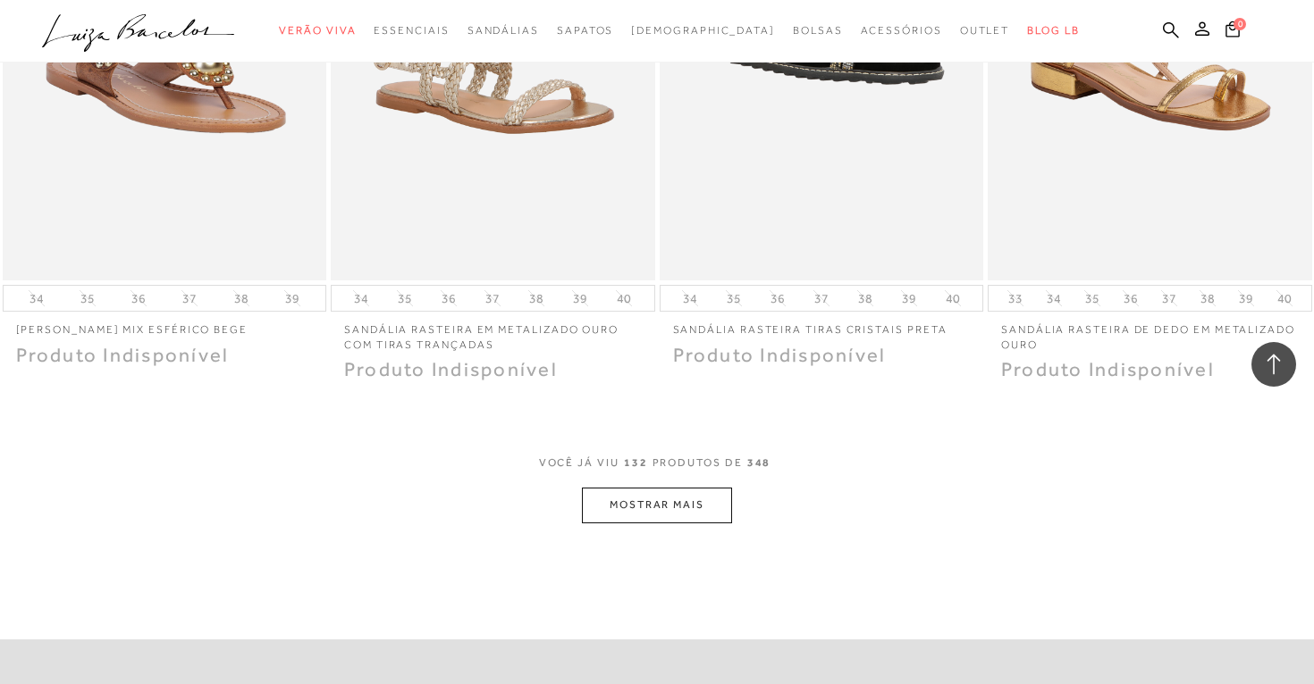
scroll to position [20252, 0]
click at [704, 497] on button "MOSTRAR MAIS" at bounding box center [657, 504] width 150 height 35
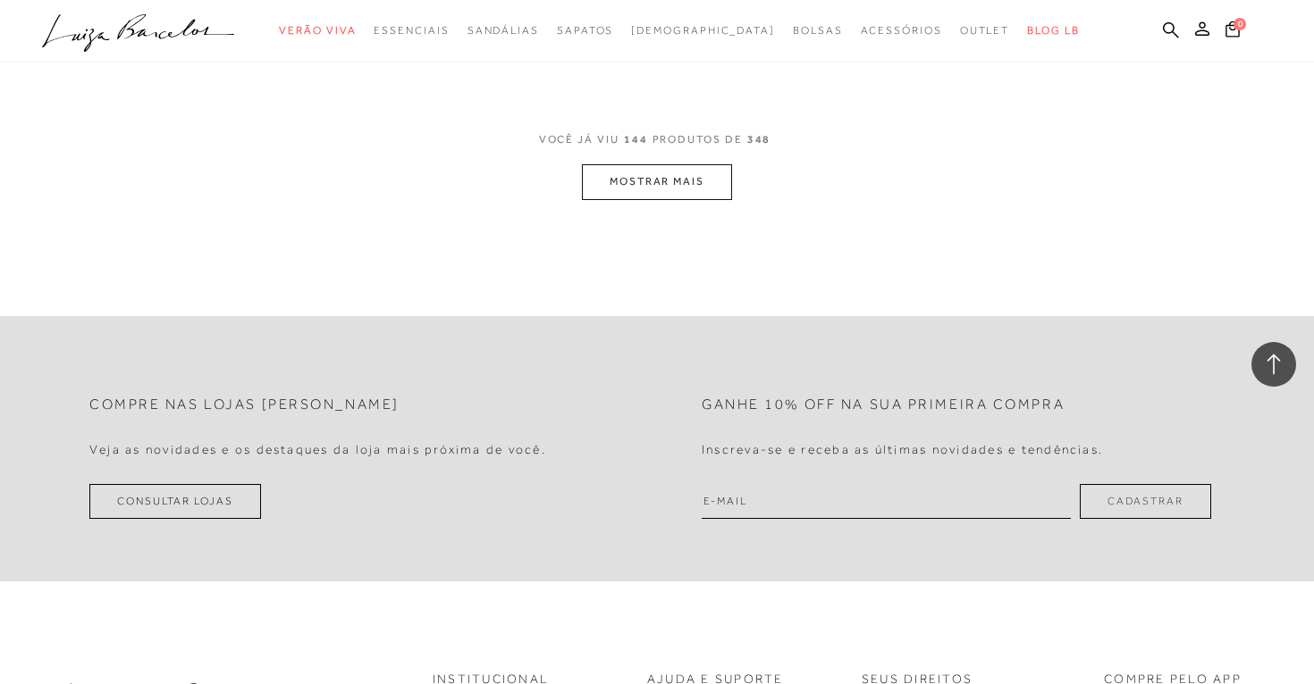
scroll to position [22373, 0]
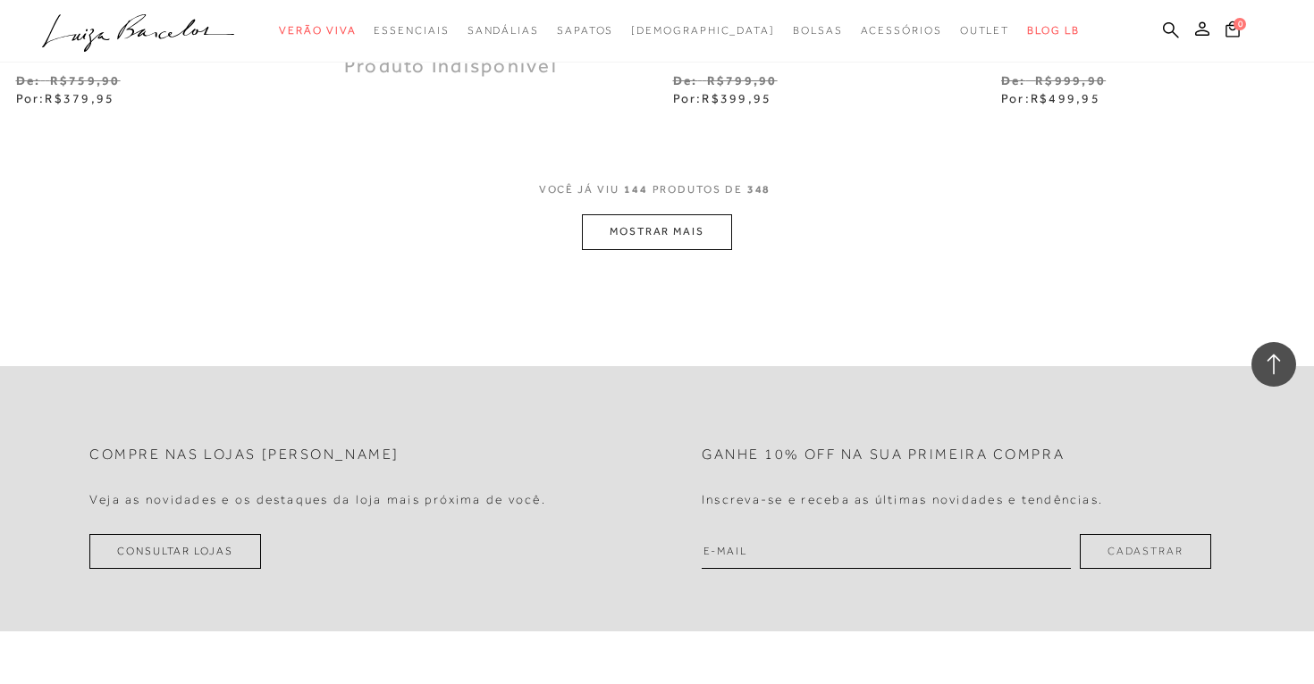
click at [718, 221] on button "MOSTRAR MAIS" at bounding box center [657, 231] width 150 height 35
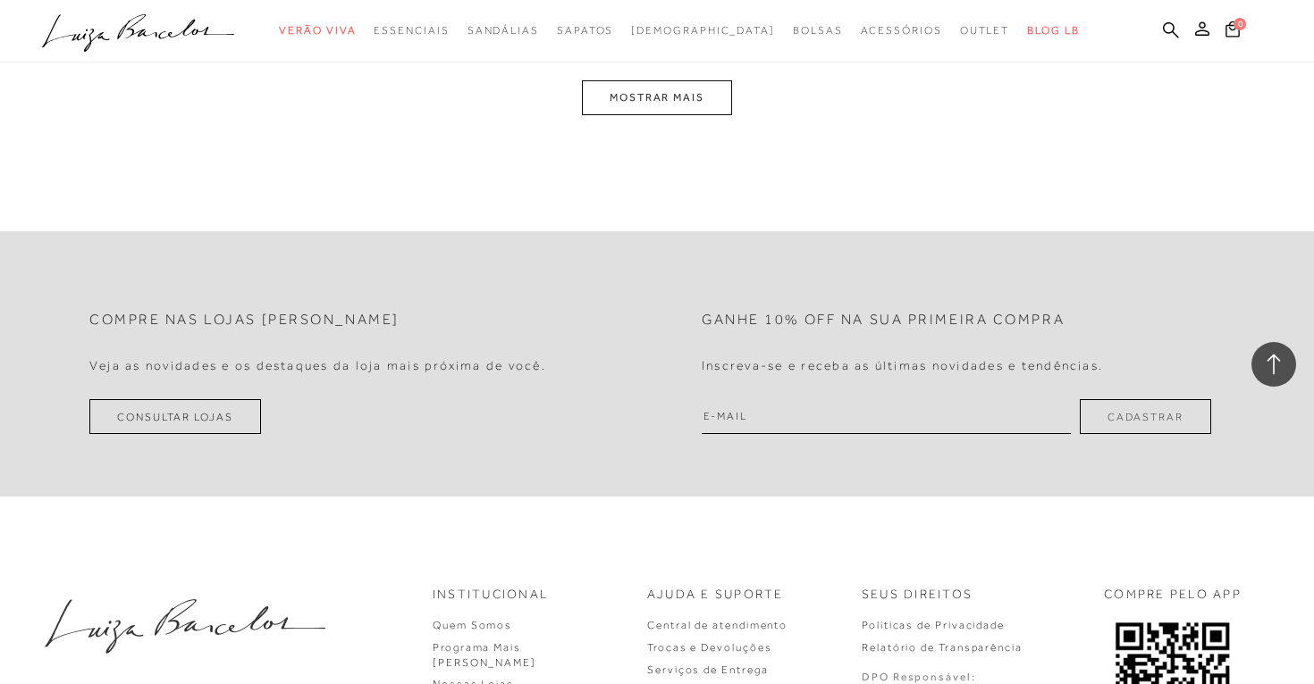
scroll to position [24273, 0]
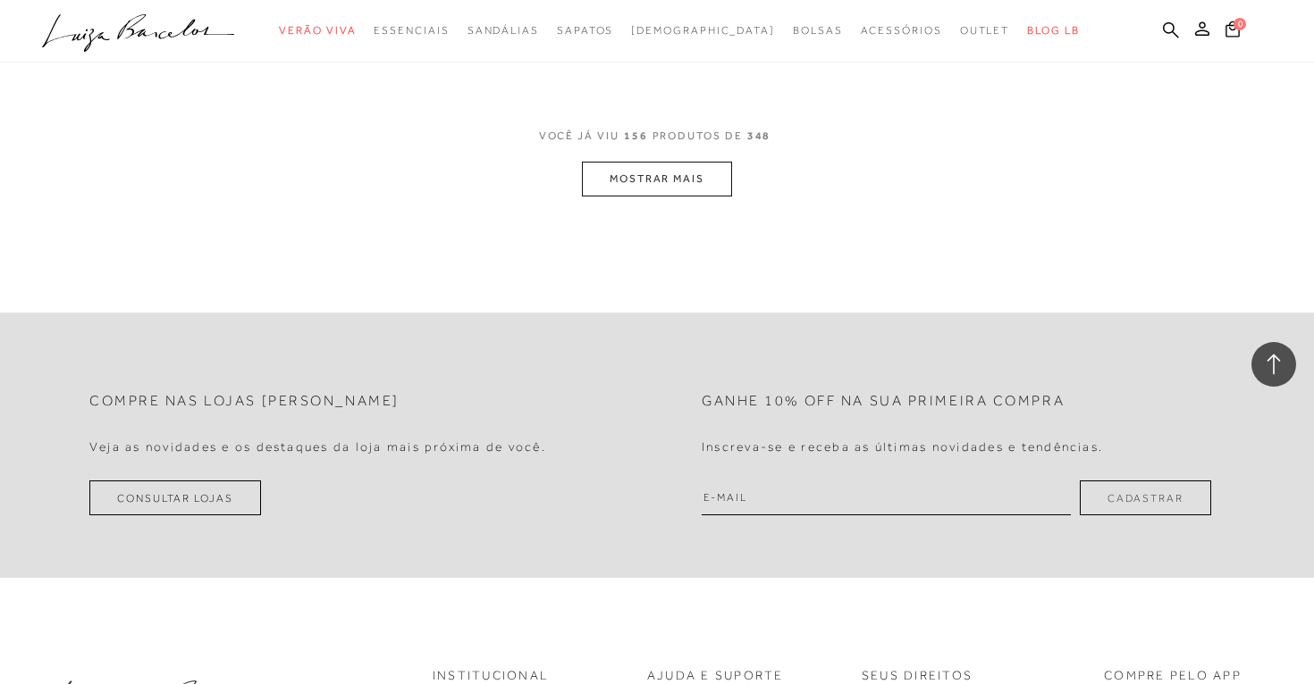
click at [690, 166] on button "MOSTRAR MAIS" at bounding box center [657, 179] width 150 height 35
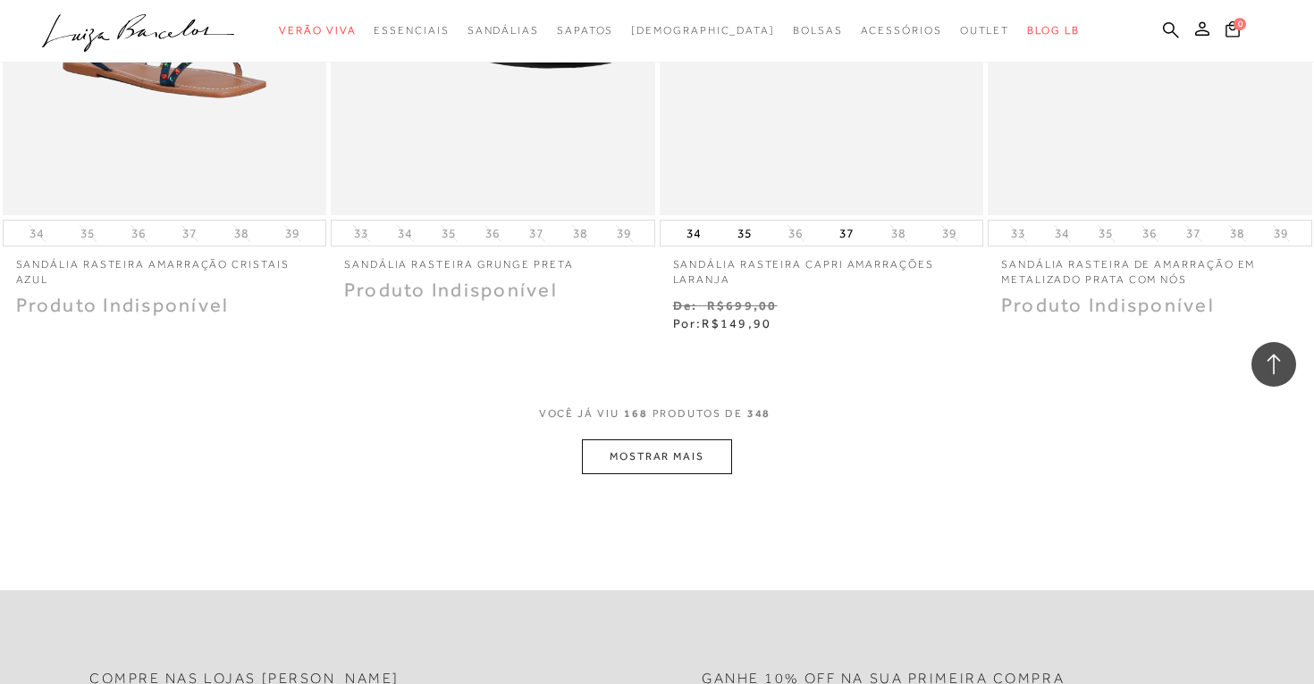
scroll to position [25860, 0]
click at [632, 452] on button "MOSTRAR MAIS" at bounding box center [657, 455] width 150 height 35
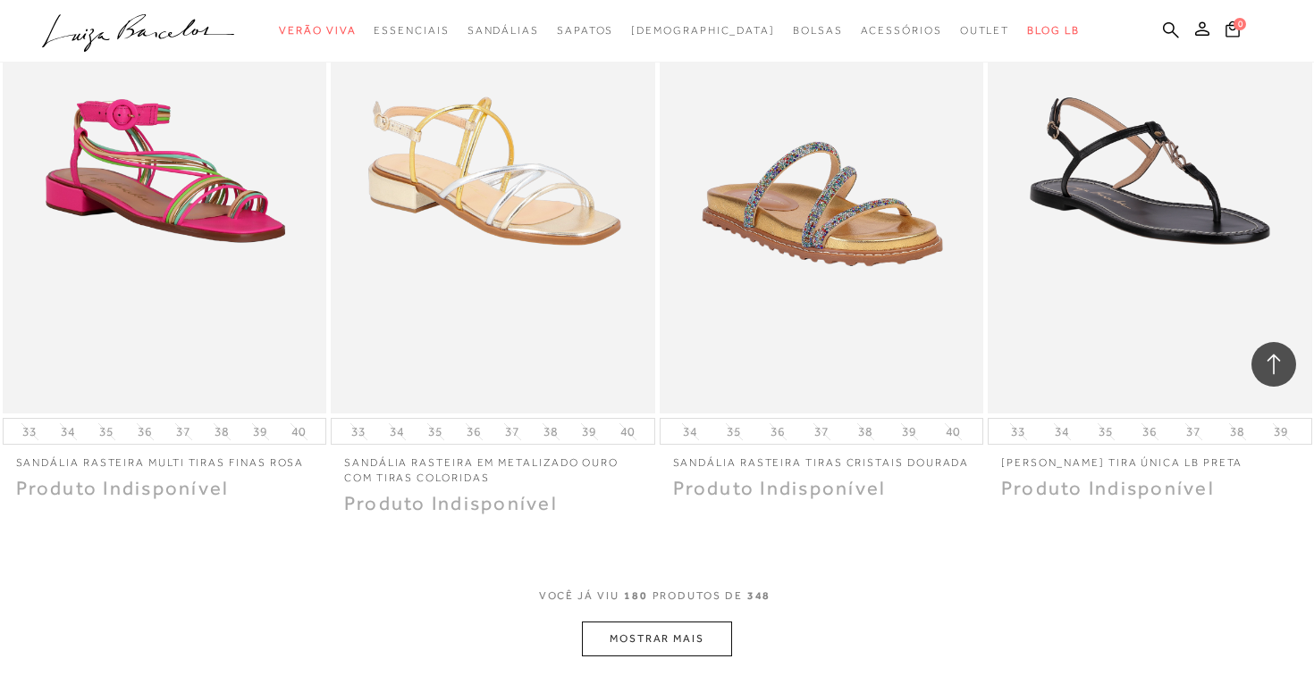
scroll to position [27507, 0]
click at [619, 650] on button "MOSTRAR MAIS" at bounding box center [657, 638] width 150 height 35
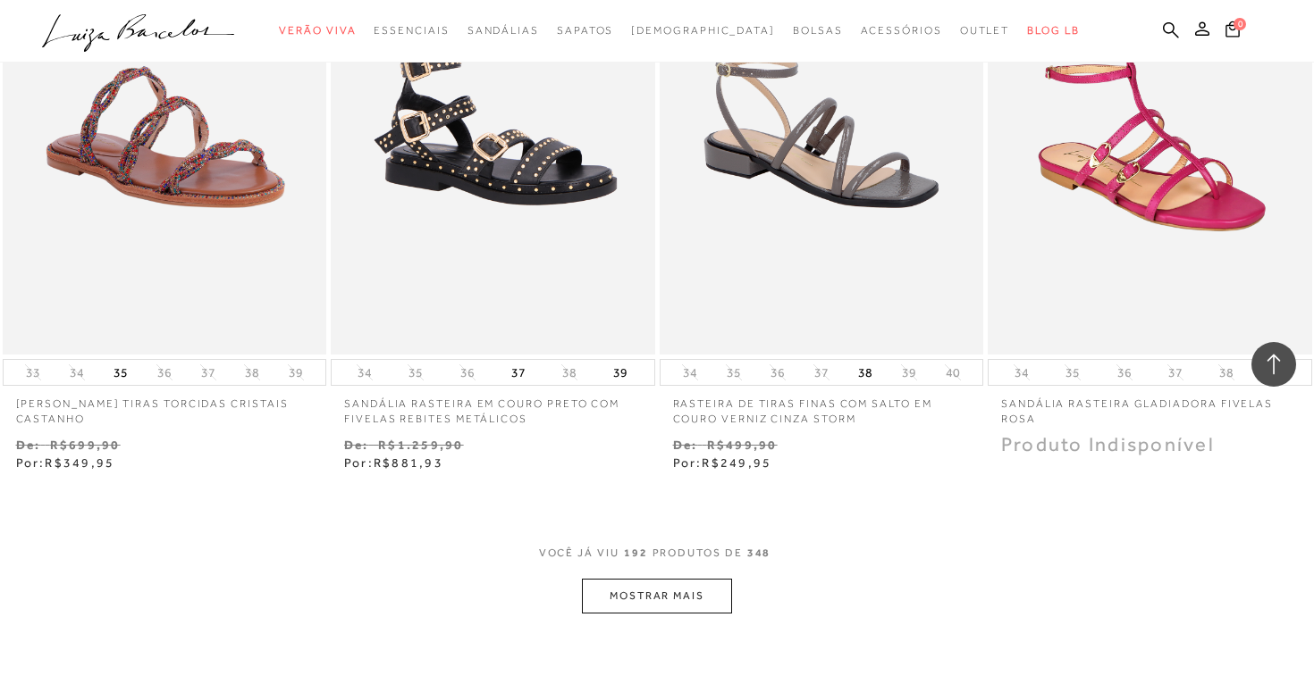
scroll to position [29414, 0]
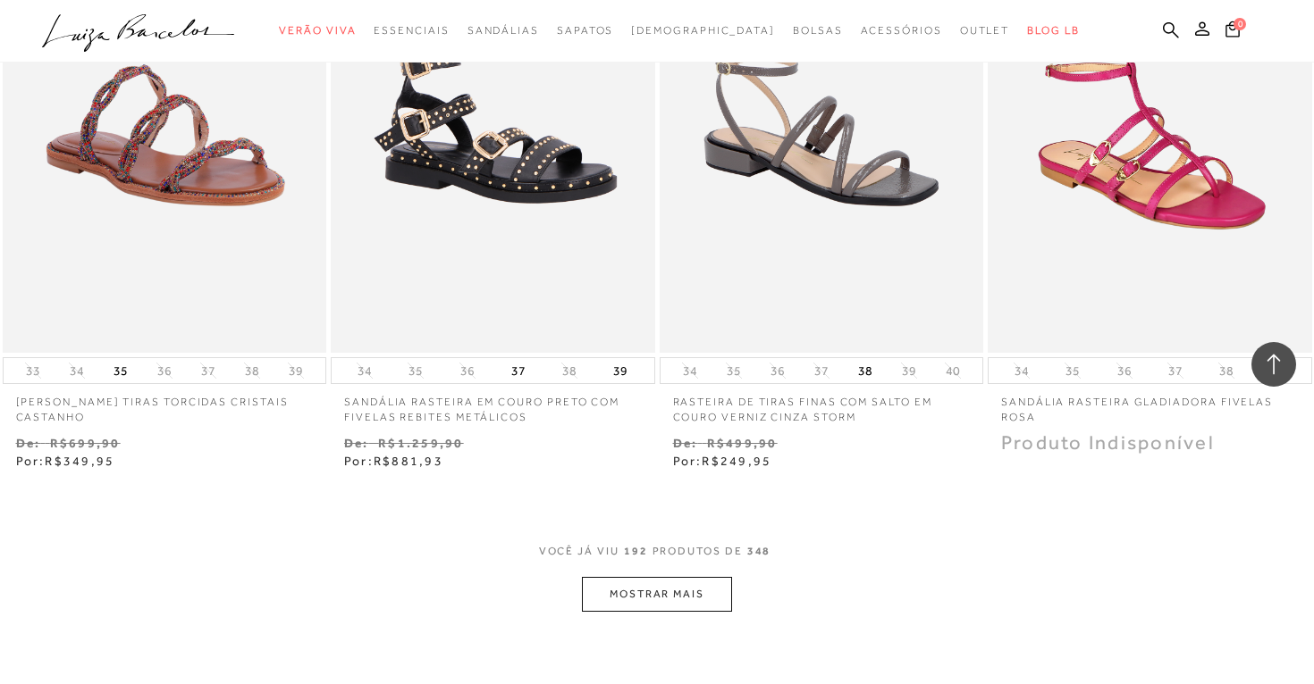
click at [642, 597] on button "MOSTRAR MAIS" at bounding box center [657, 594] width 150 height 35
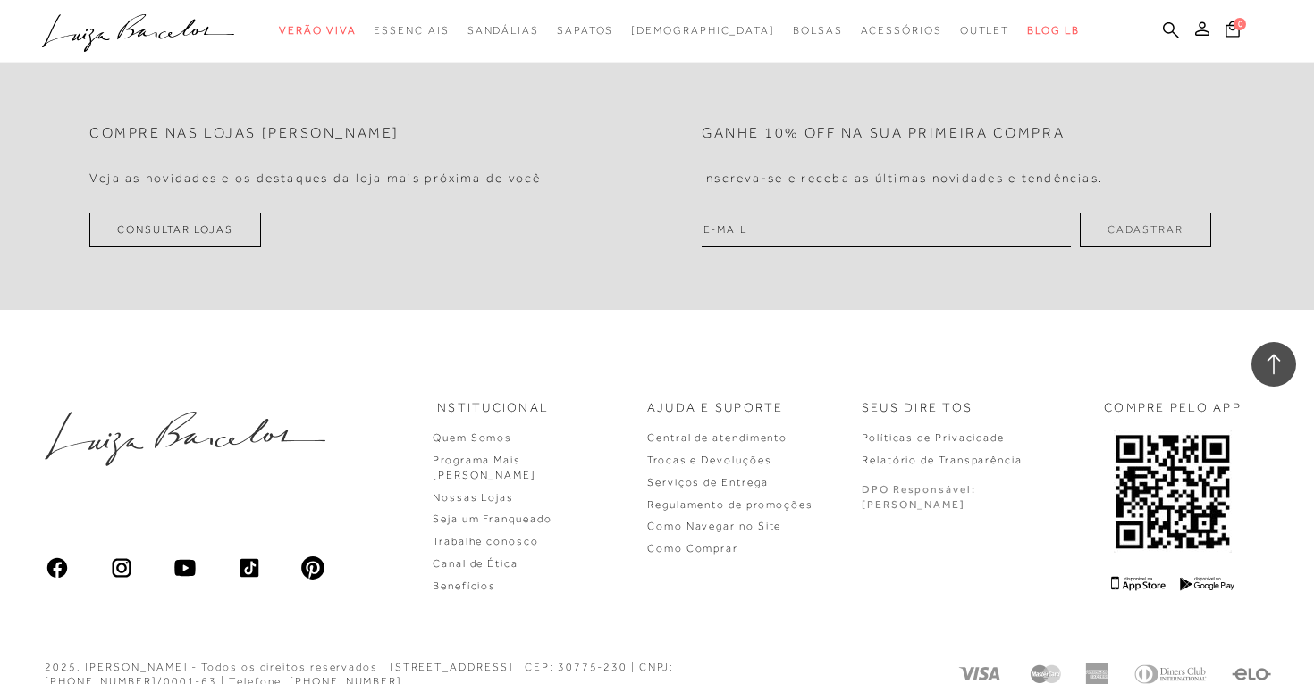
scroll to position [31954, 0]
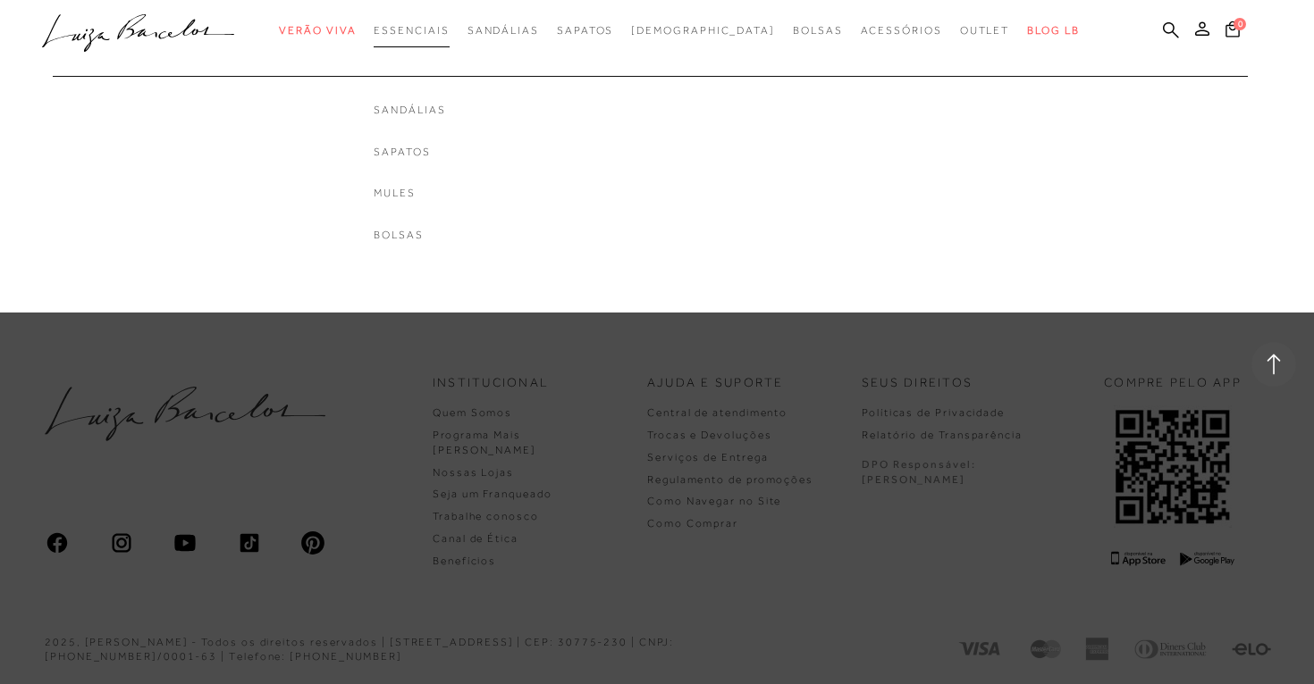
click at [449, 30] on span "Essenciais" at bounding box center [411, 30] width 75 height 13
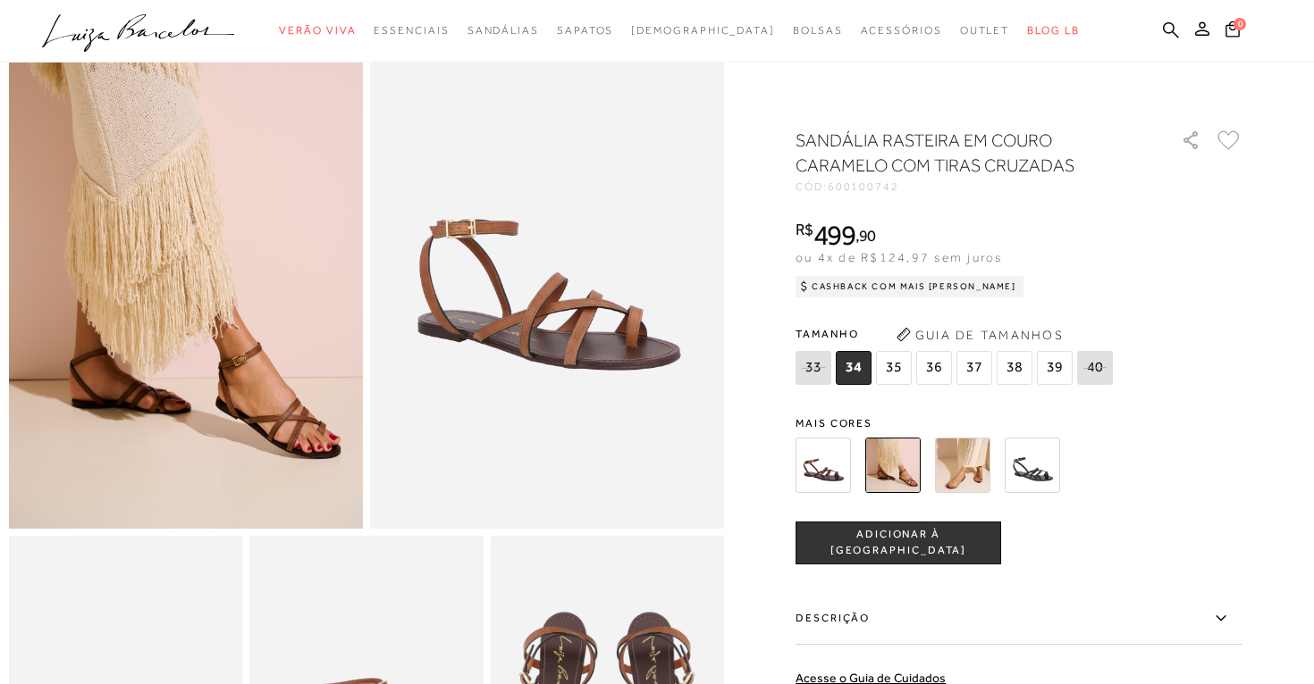
scroll to position [128, 0]
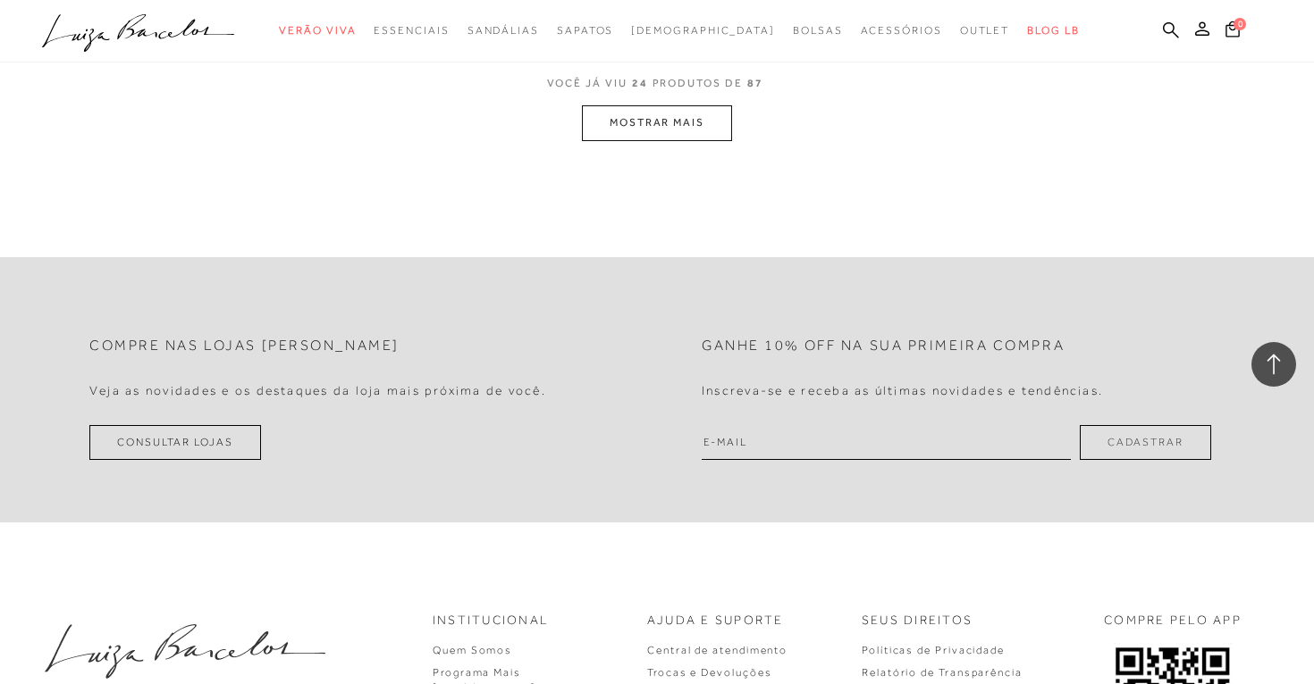
scroll to position [3640, 0]
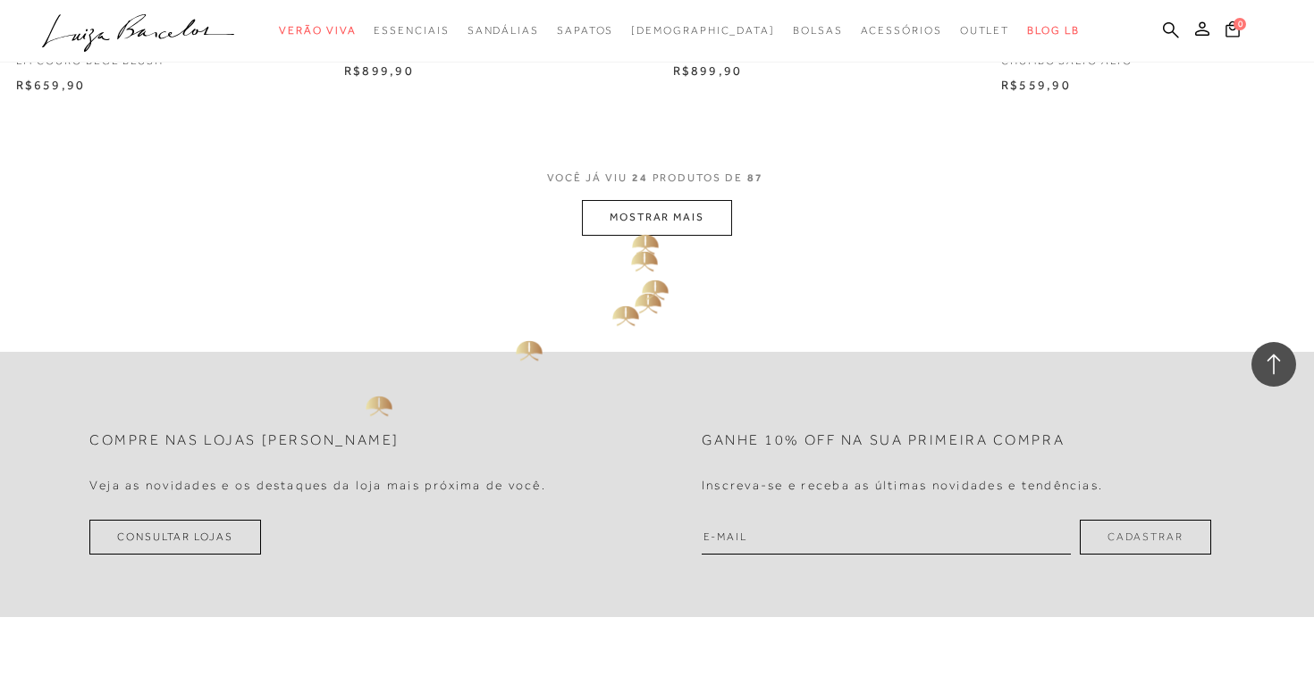
click at [646, 200] on button "MOSTRAR MAIS" at bounding box center [657, 217] width 150 height 35
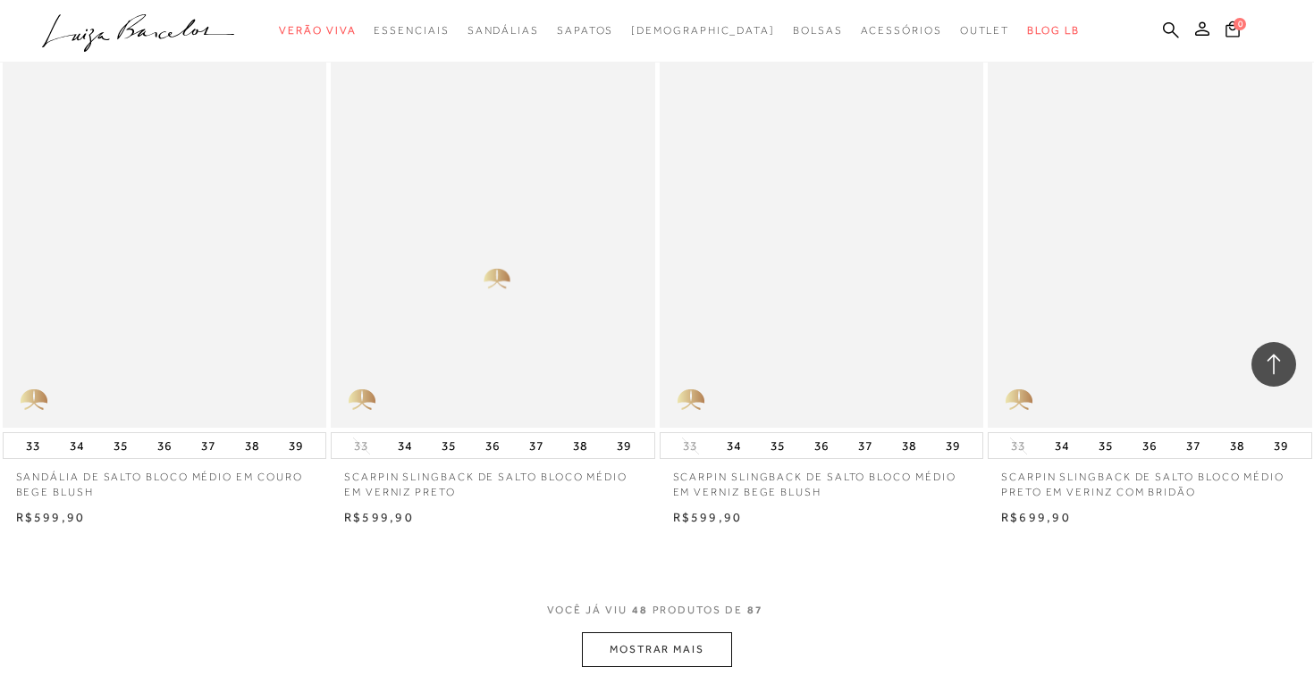
scroll to position [6812, 0]
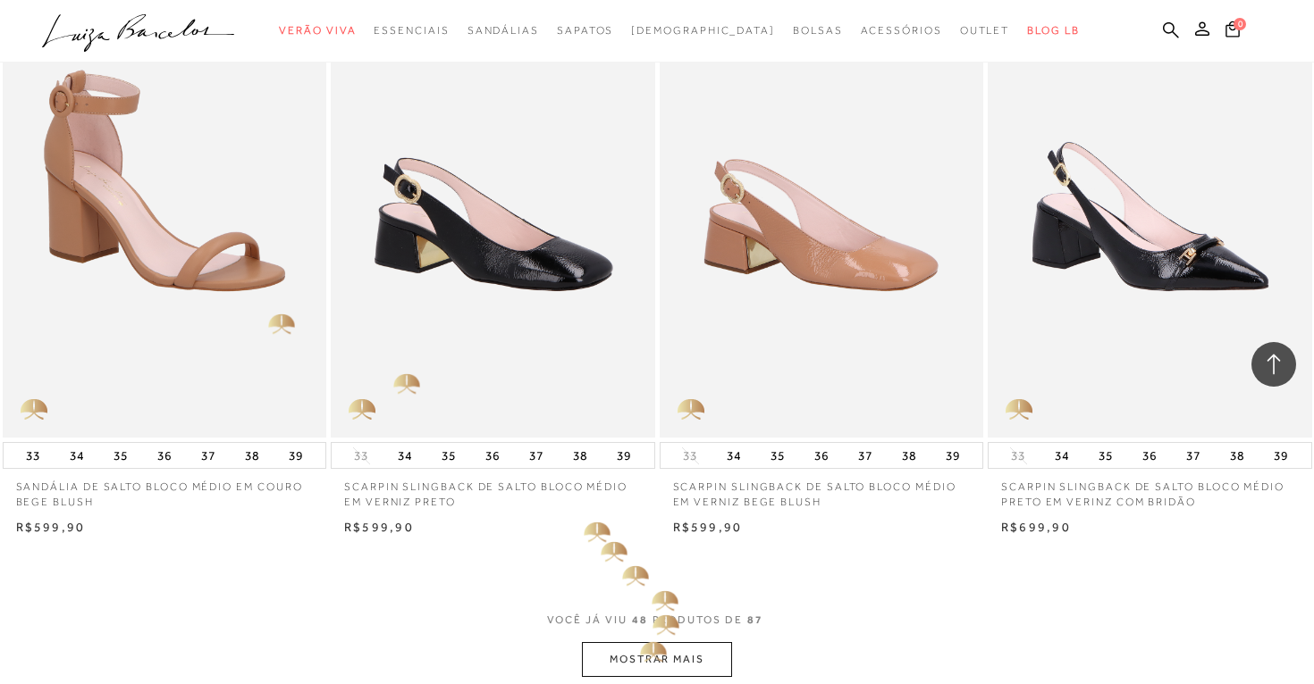
click at [643, 642] on button "MOSTRAR MAIS" at bounding box center [657, 659] width 150 height 35
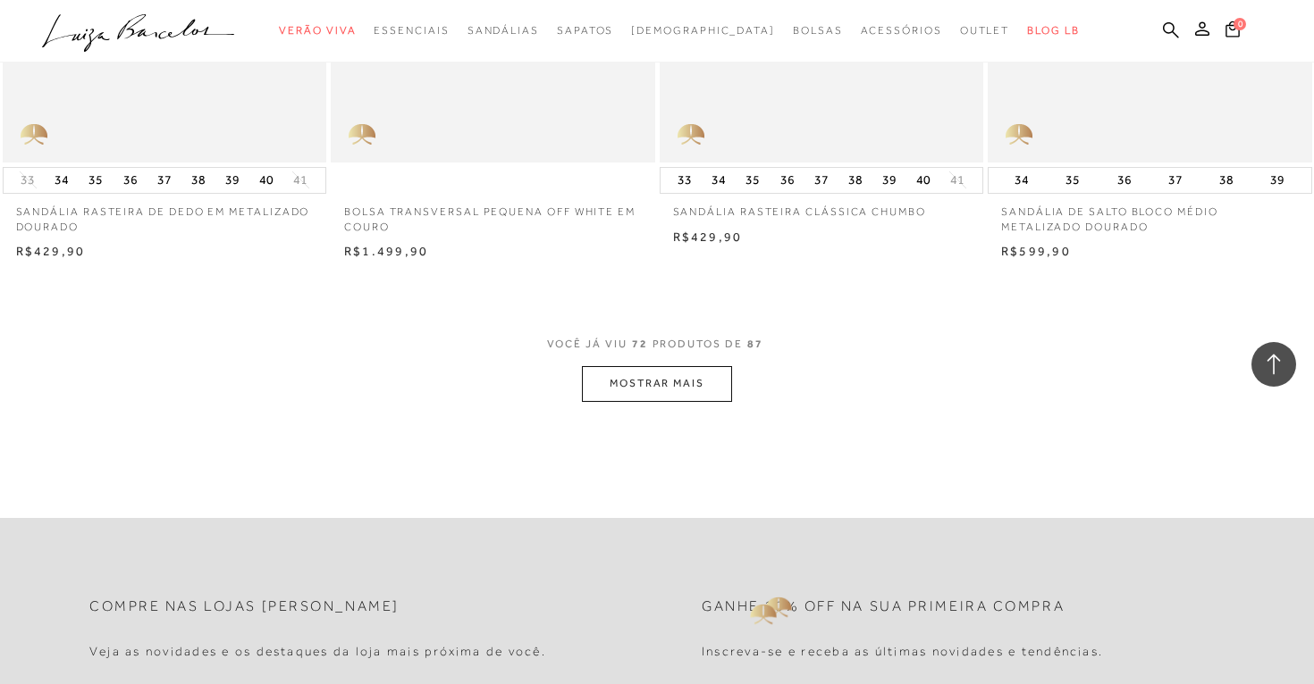
scroll to position [10759, 0]
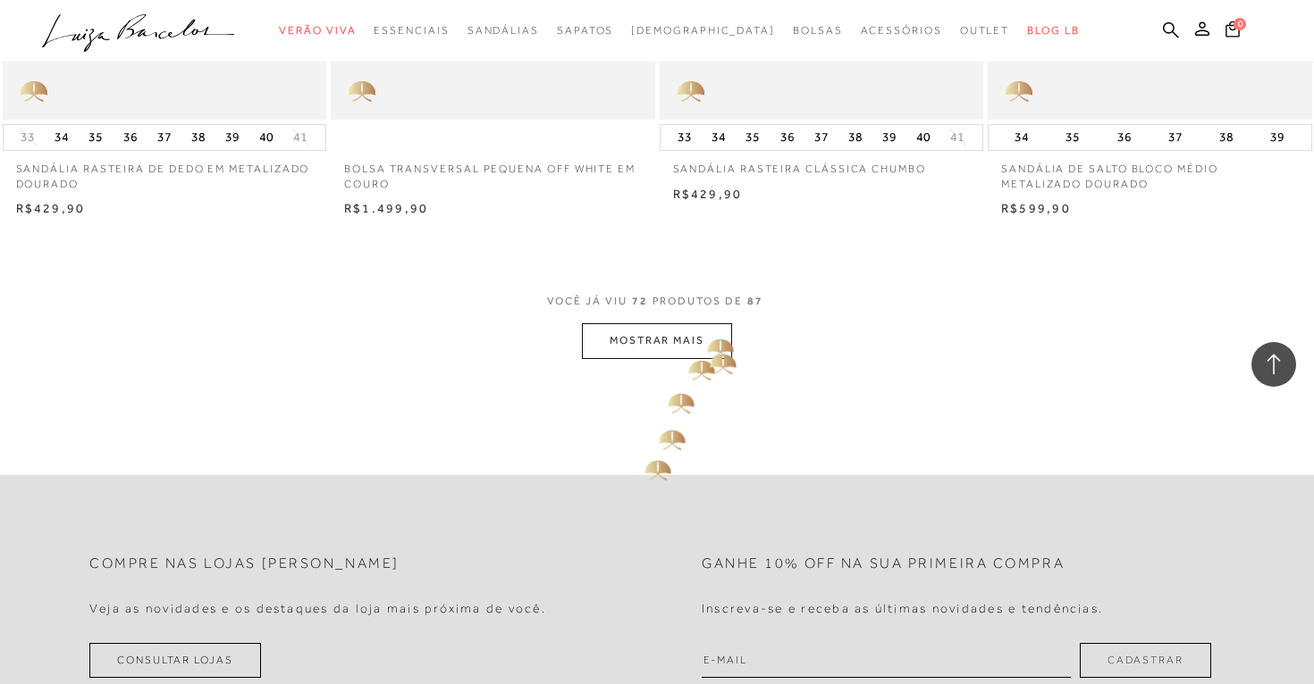
click at [712, 330] on button "MOSTRAR MAIS" at bounding box center [657, 340] width 150 height 35
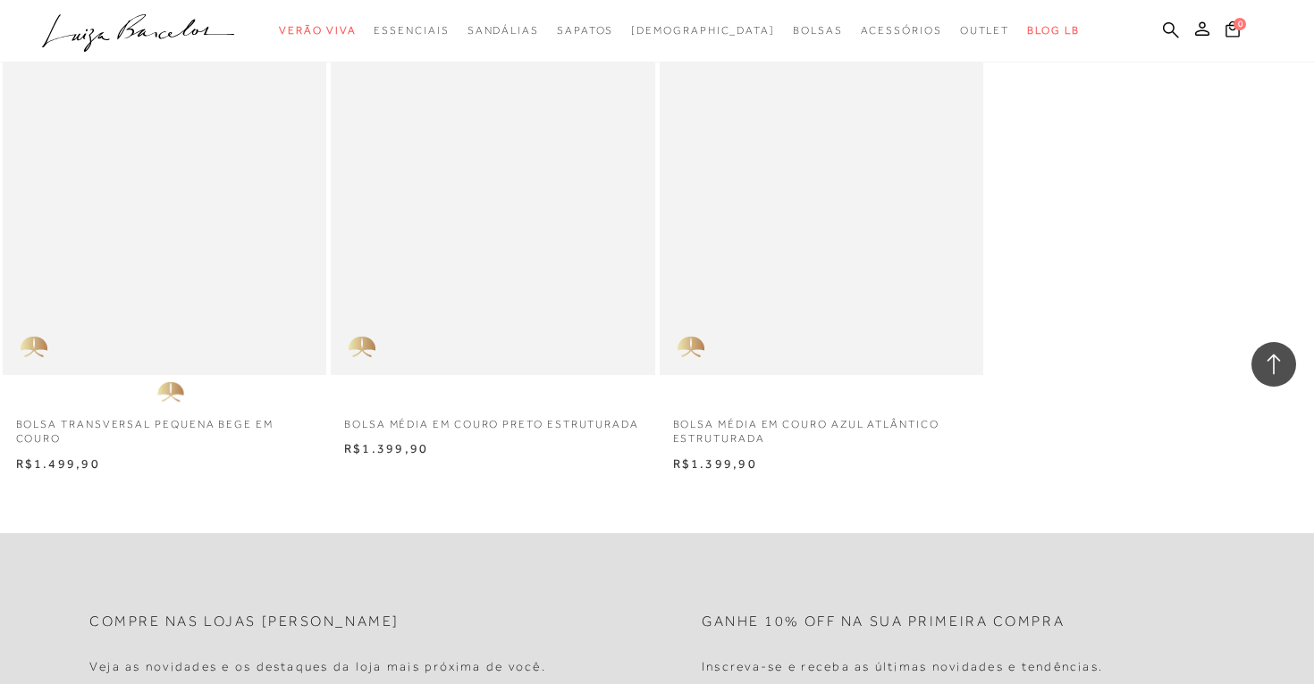
scroll to position [12916, 0]
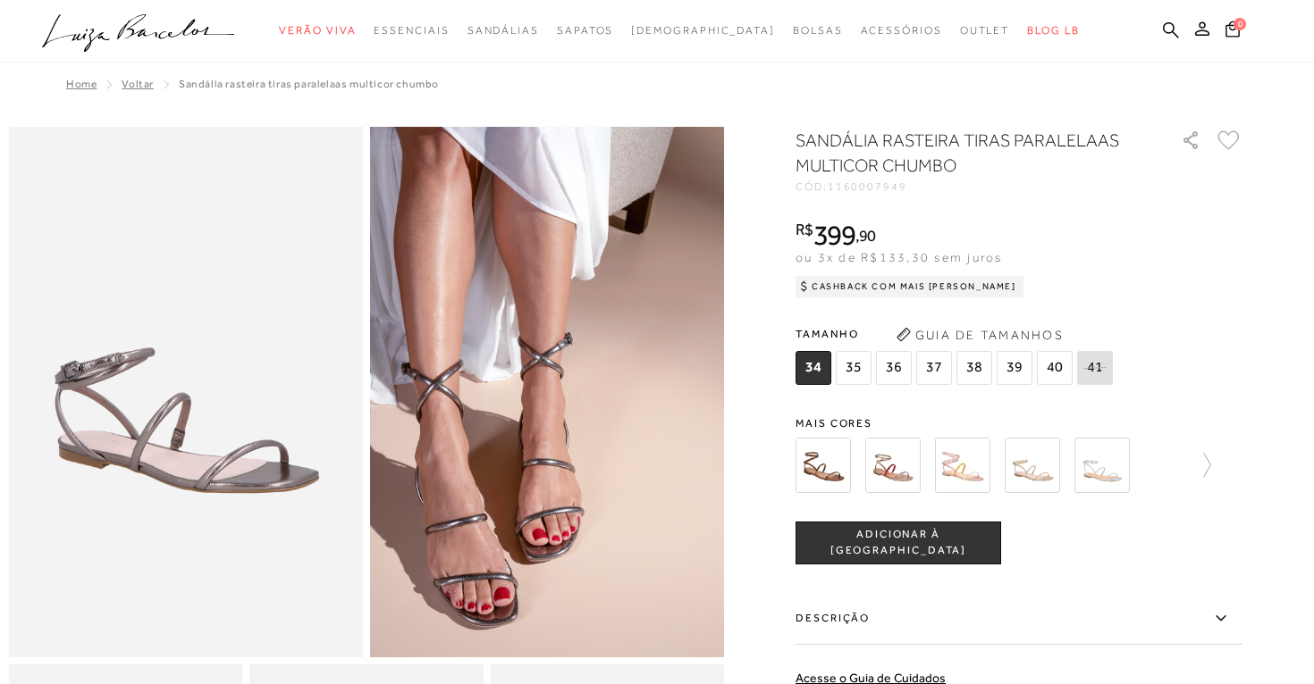
click at [889, 366] on span "36" at bounding box center [894, 368] width 36 height 34
click at [939, 330] on button "Guia de Tamanhos" at bounding box center [979, 335] width 179 height 29
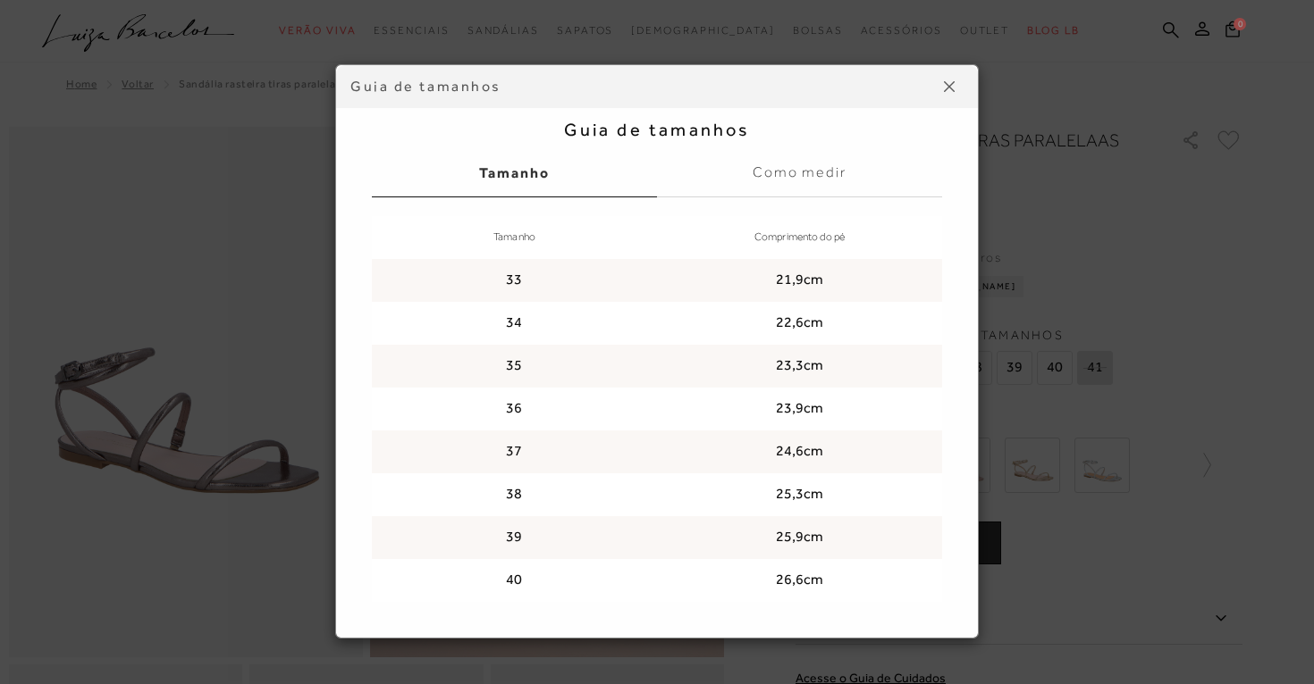
click at [950, 87] on img at bounding box center [949, 86] width 11 height 11
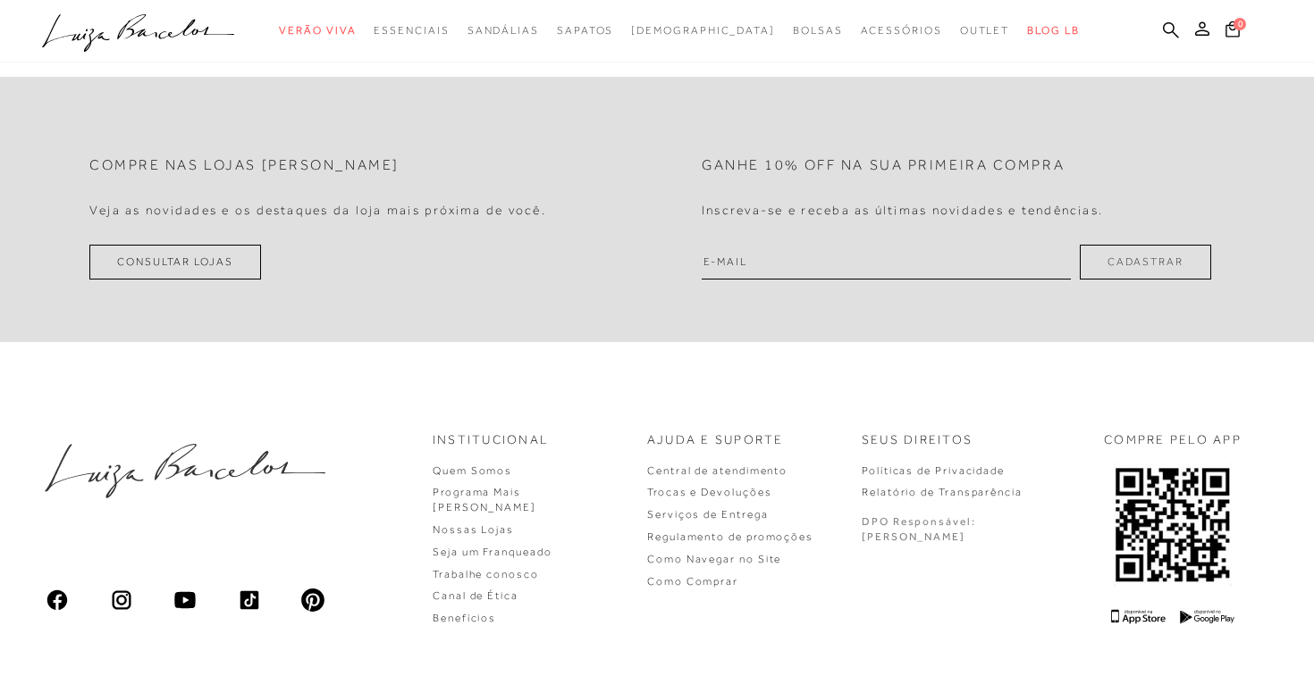
scroll to position [2243, 0]
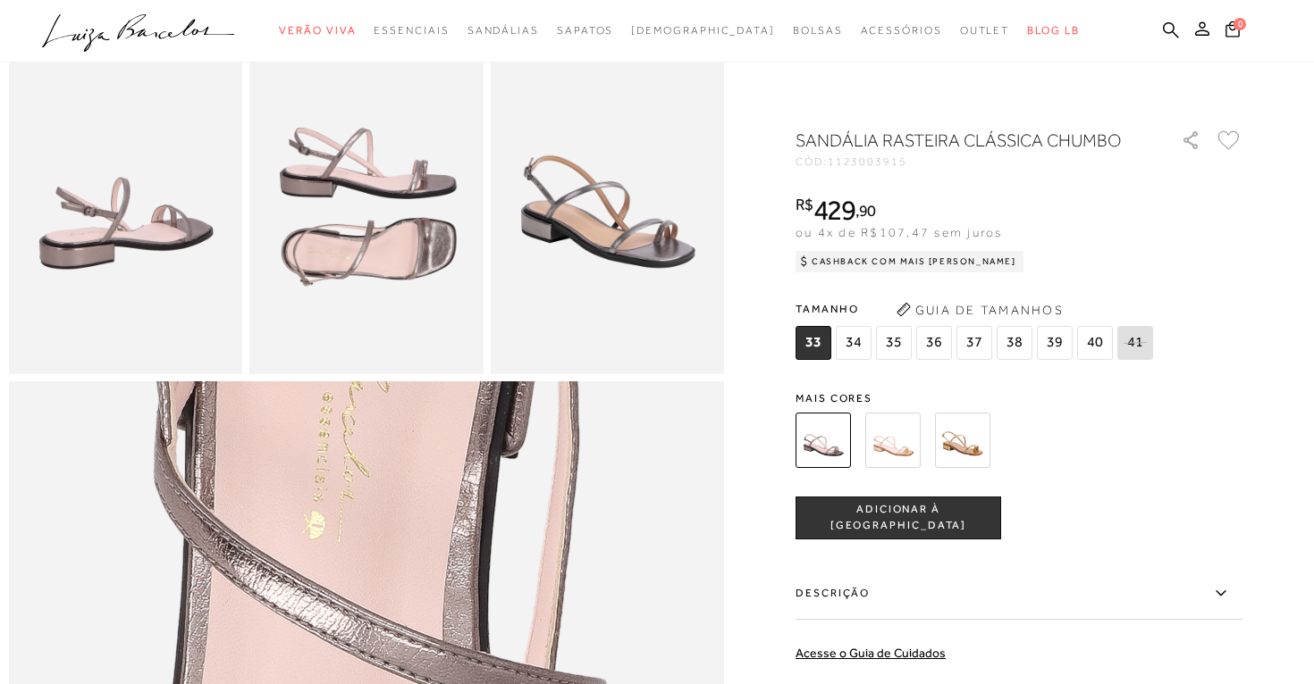
scroll to position [639, 0]
